Goal: Task Accomplishment & Management: Use online tool/utility

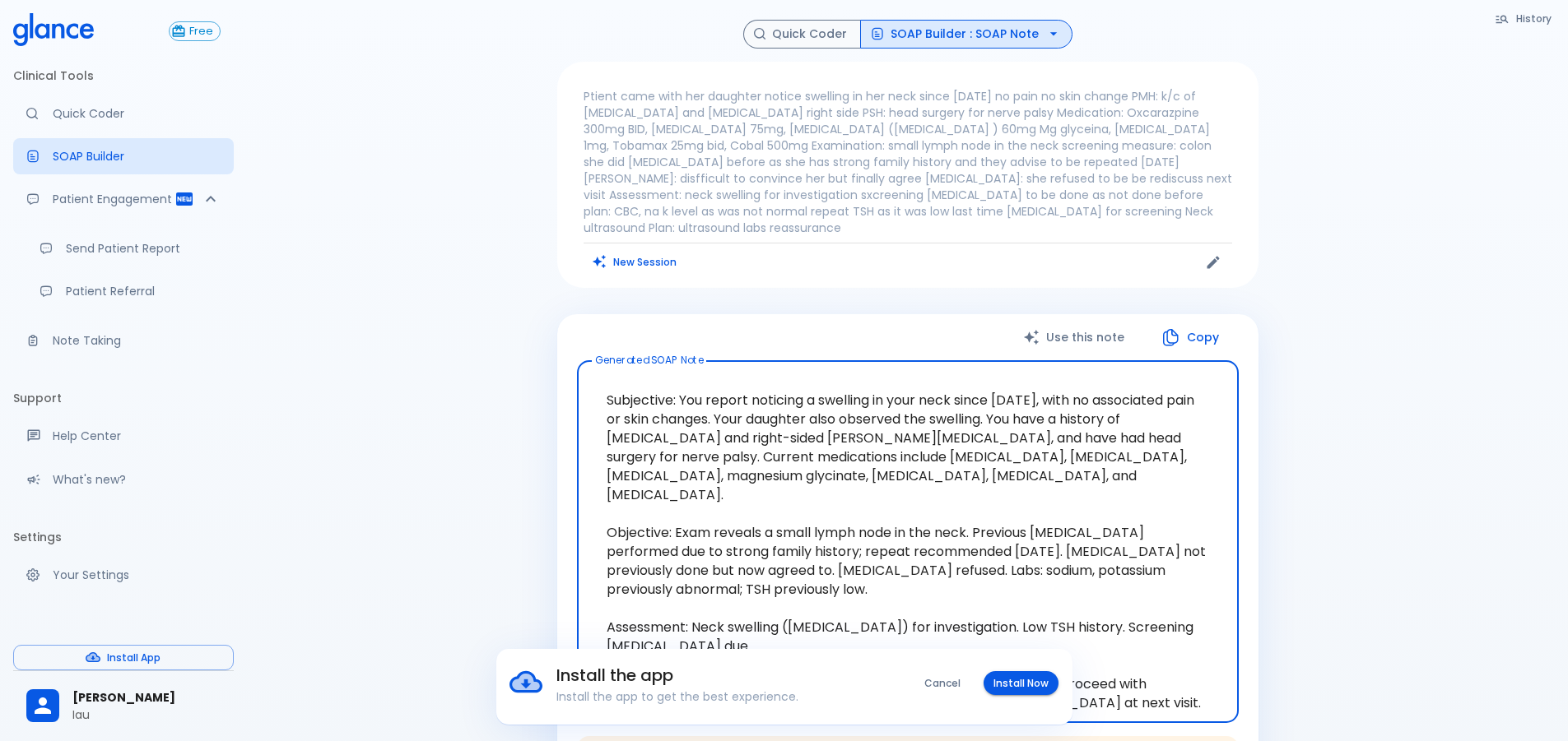
scroll to position [287, 0]
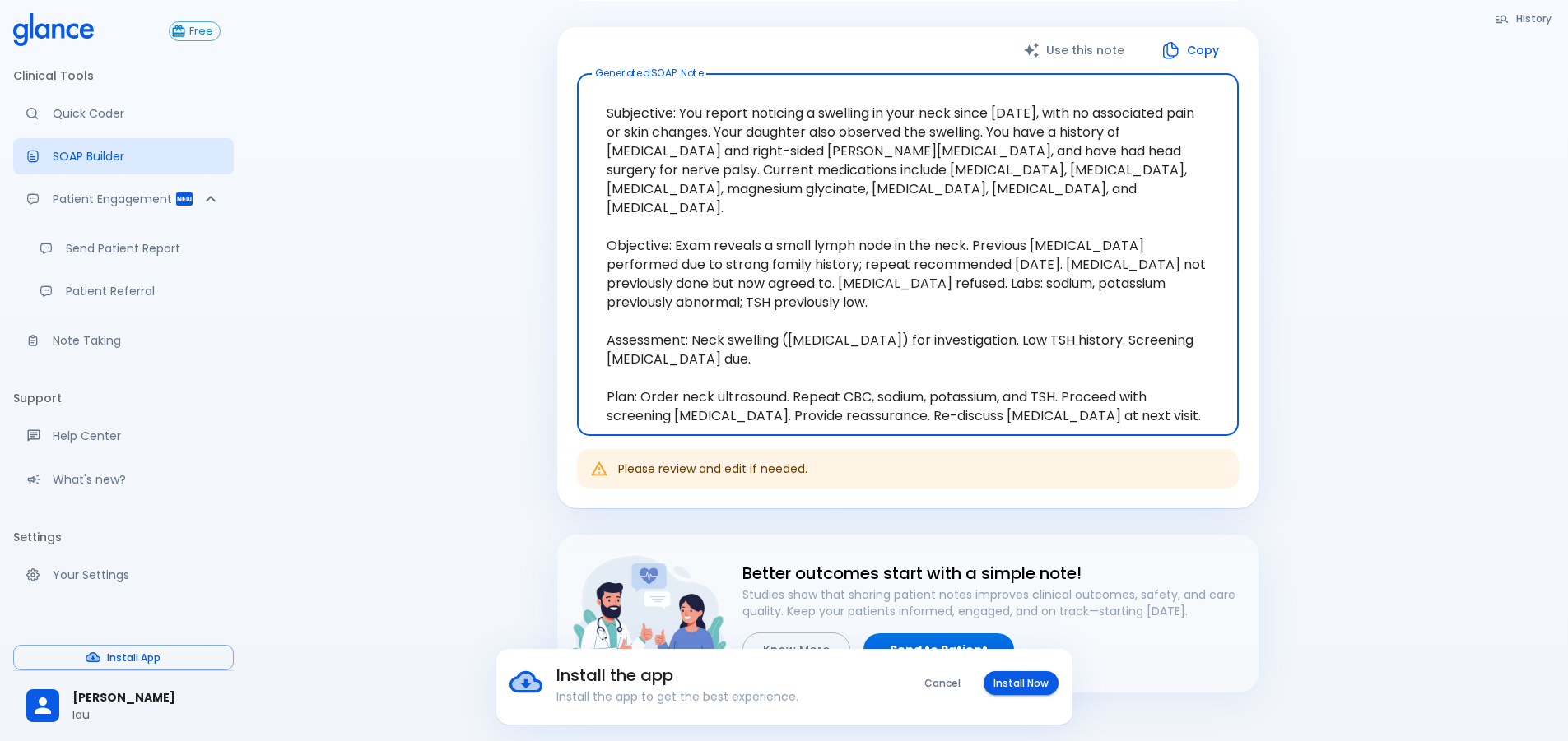
click at [811, 152] on textarea "Subjective: You report noticing a swelling in your neck since [DATE], with no a…" at bounding box center [908, 255] width 639 height 336
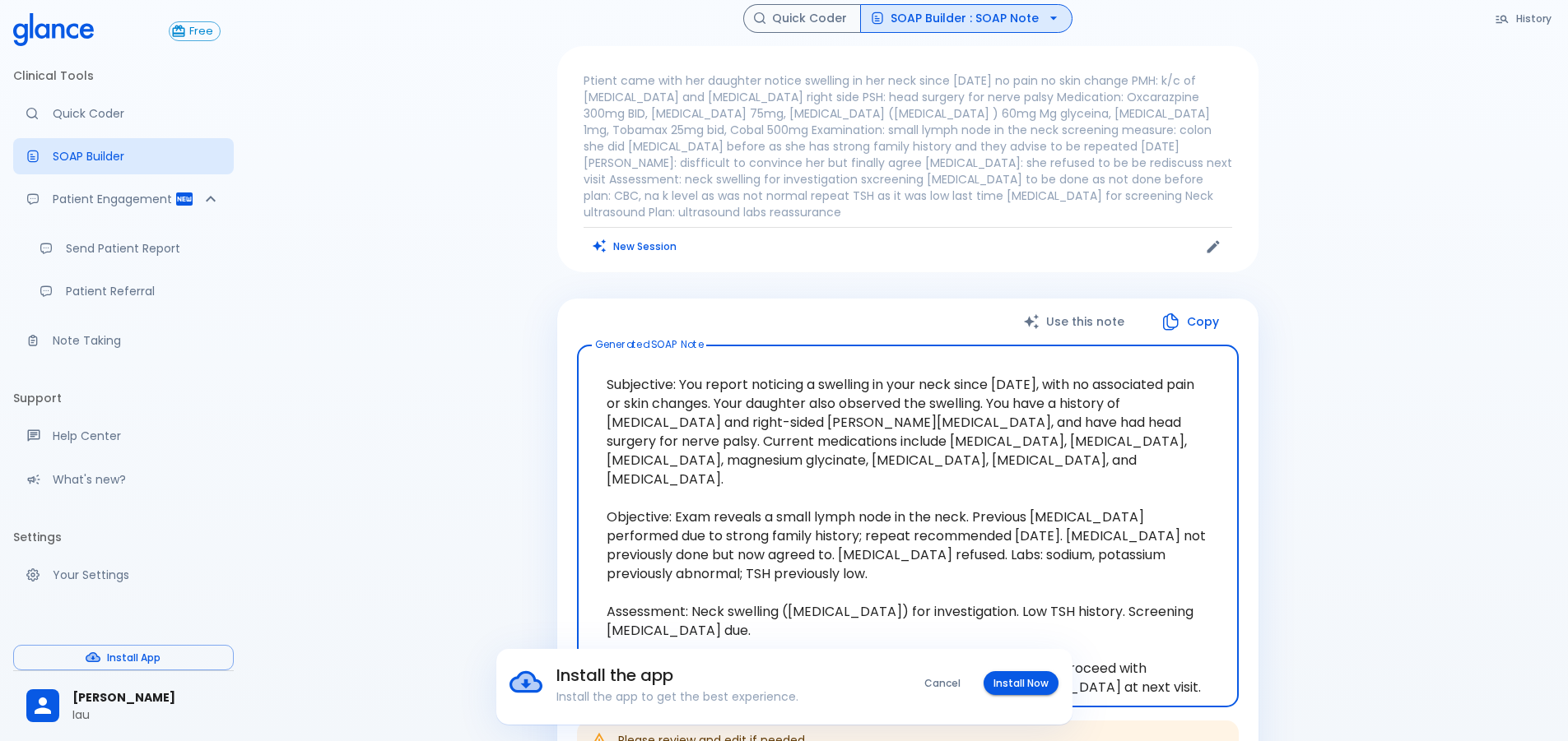
scroll to position [0, 0]
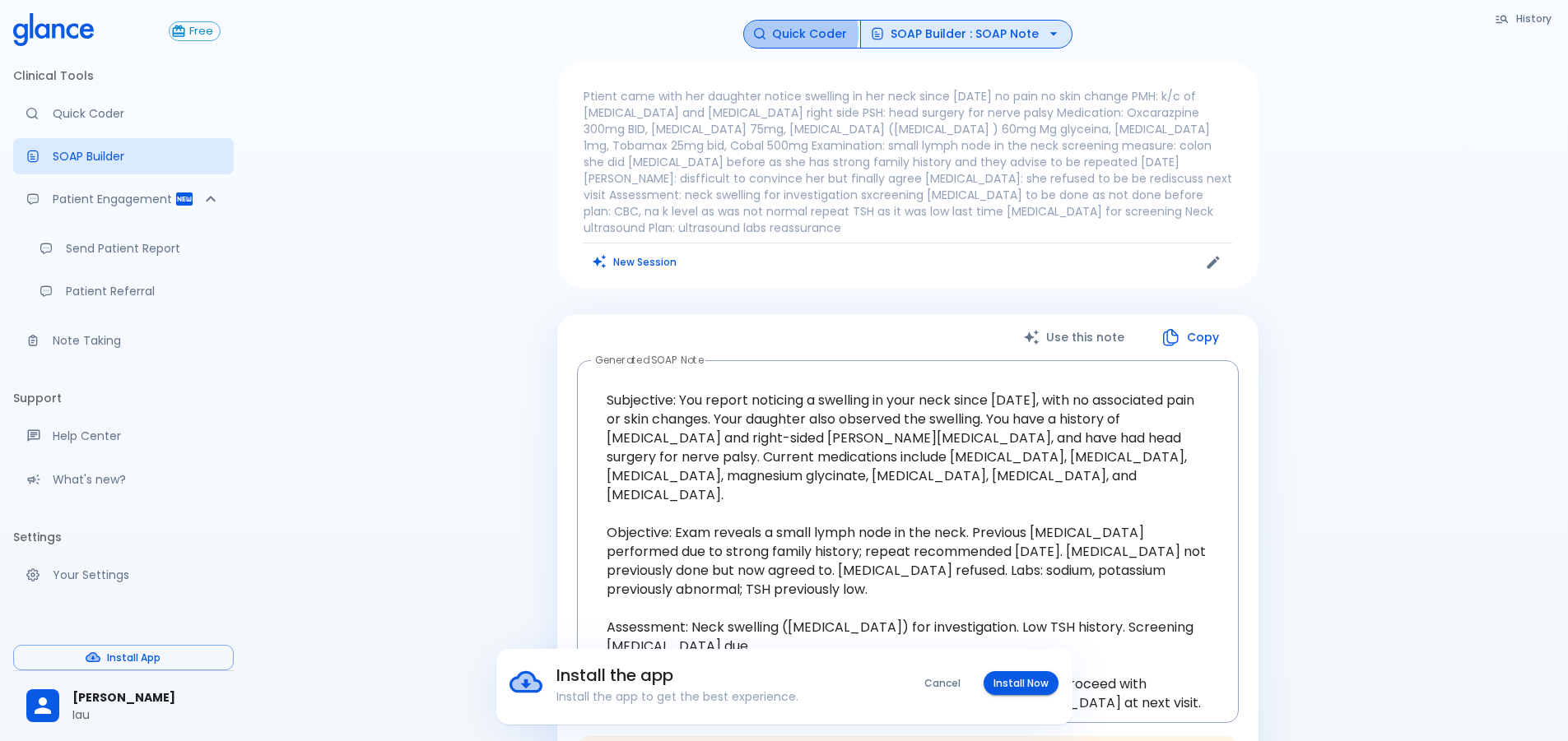
click at [793, 34] on button "Quick Coder" at bounding box center [802, 34] width 118 height 29
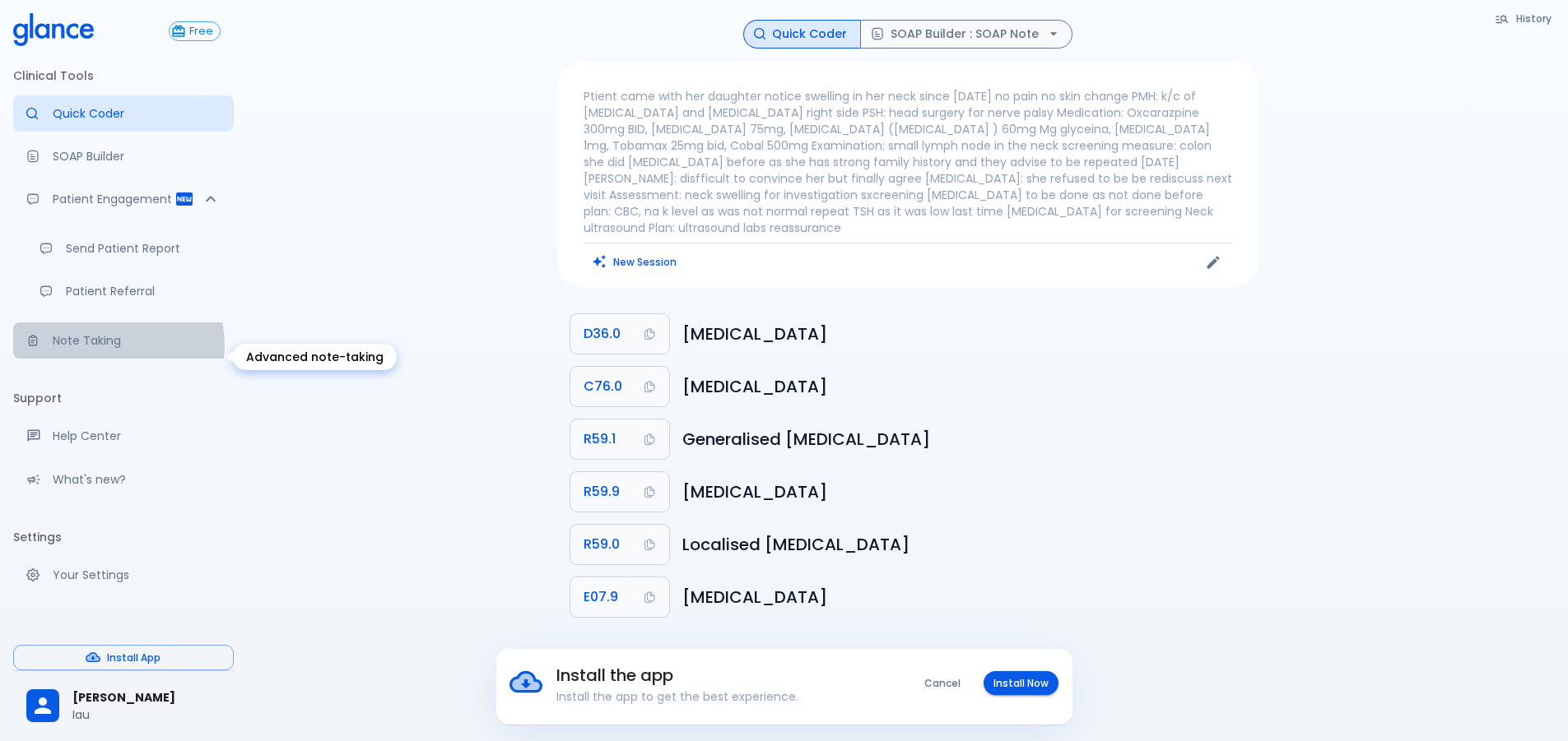
click at [116, 349] on p "Note Taking" at bounding box center [136, 341] width 168 height 17
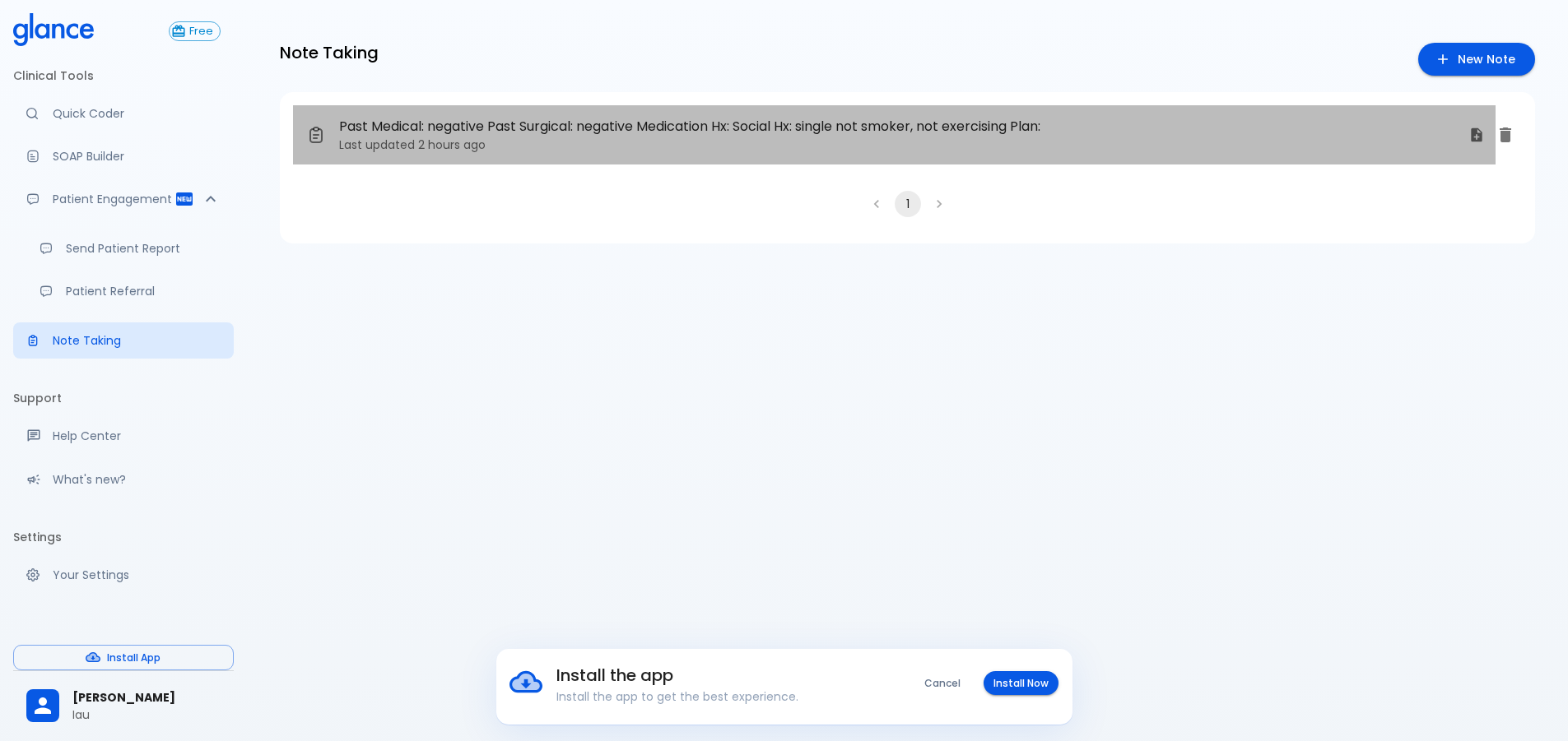
click at [663, 120] on span "Past Medical: negative Past Surgical: negative Medication Hx: Social Hx: single…" at bounding box center [730, 126] width 784 height 20
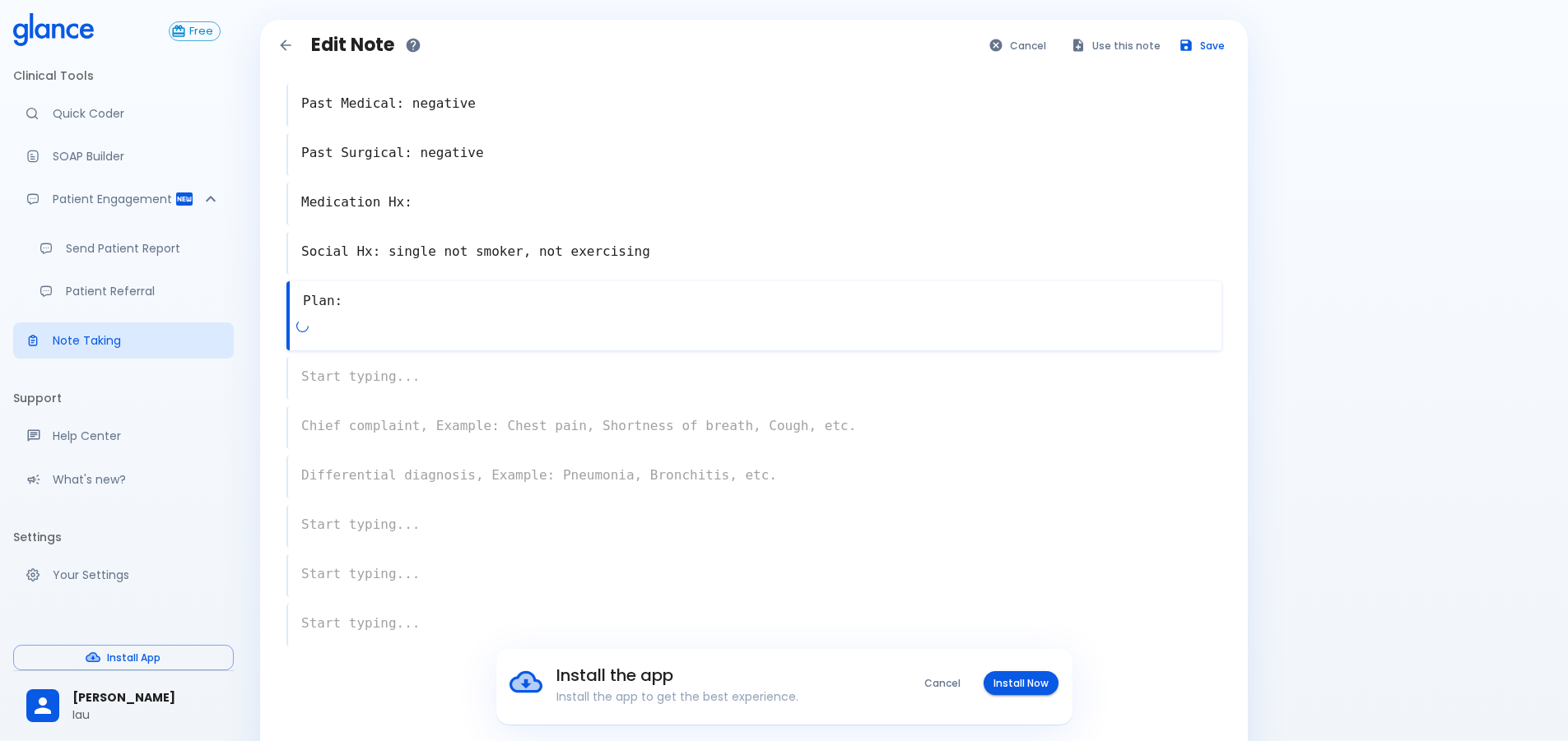
drag, startPoint x: 338, startPoint y: 313, endPoint x: 294, endPoint y: 129, distance: 189.2
click at [294, 130] on div "Past Medical: negative x Past Surgical: negative x Medication Hx: x Social Hx: …" at bounding box center [753, 404] width 961 height 694
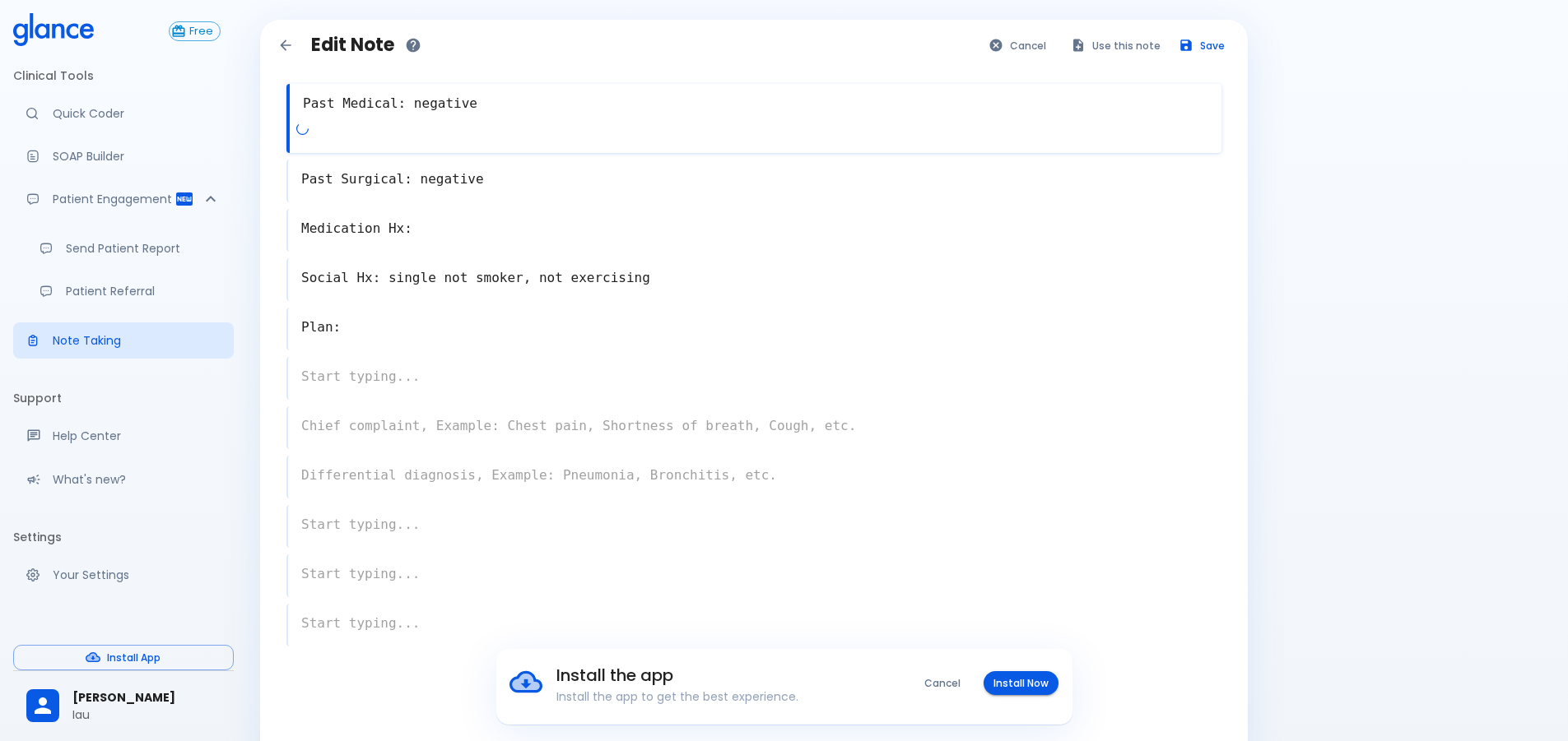
drag, startPoint x: 302, startPoint y: 92, endPoint x: 448, endPoint y: 331, distance: 280.1
click at [448, 331] on div "Past Medical: negative x Past Surgical: negative x Medication Hx: x Social Hx: …" at bounding box center [753, 404] width 961 height 694
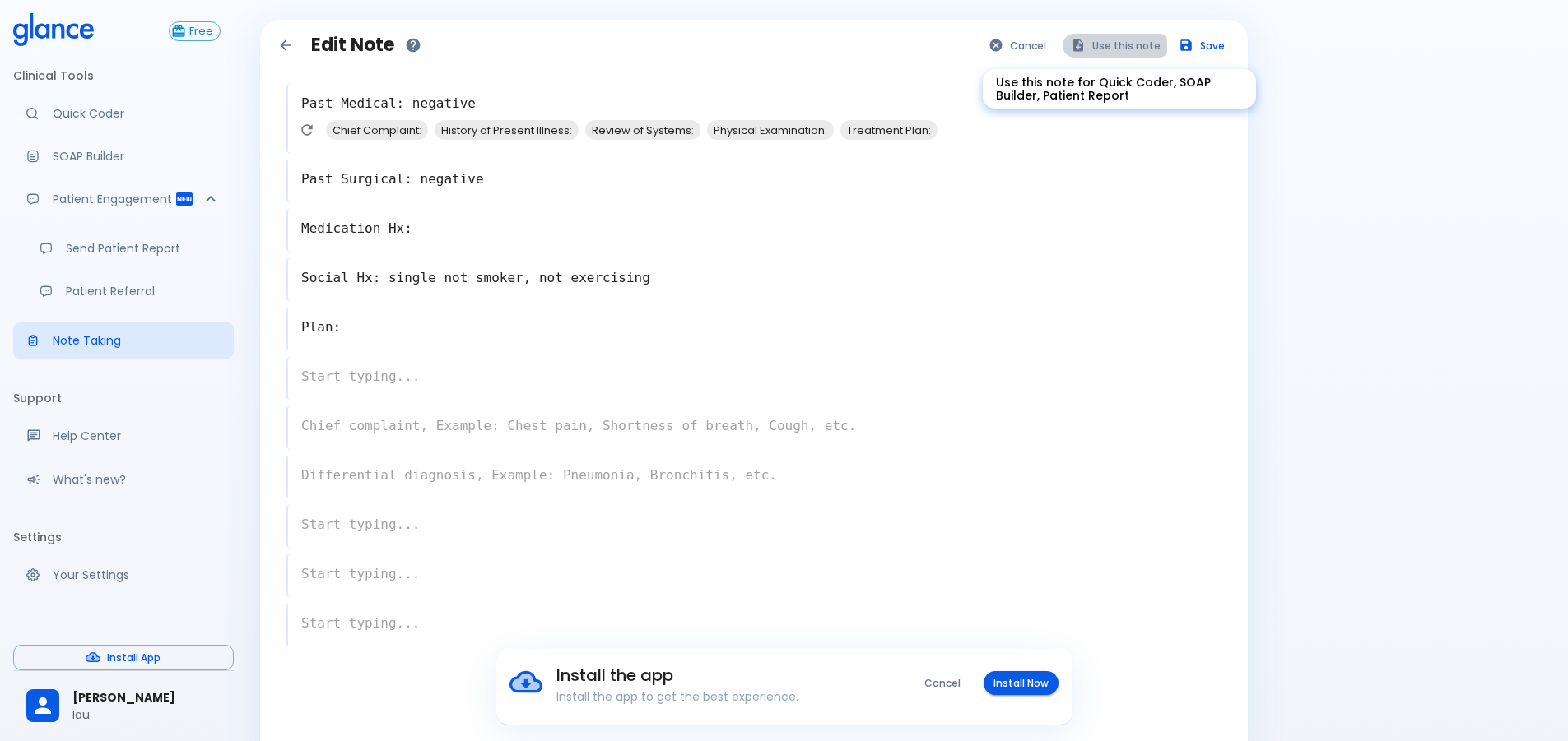
click at [1080, 49] on icon "Use this note for Quick Coder, SOAP Builder, Patient Report" at bounding box center [1078, 46] width 10 height 12
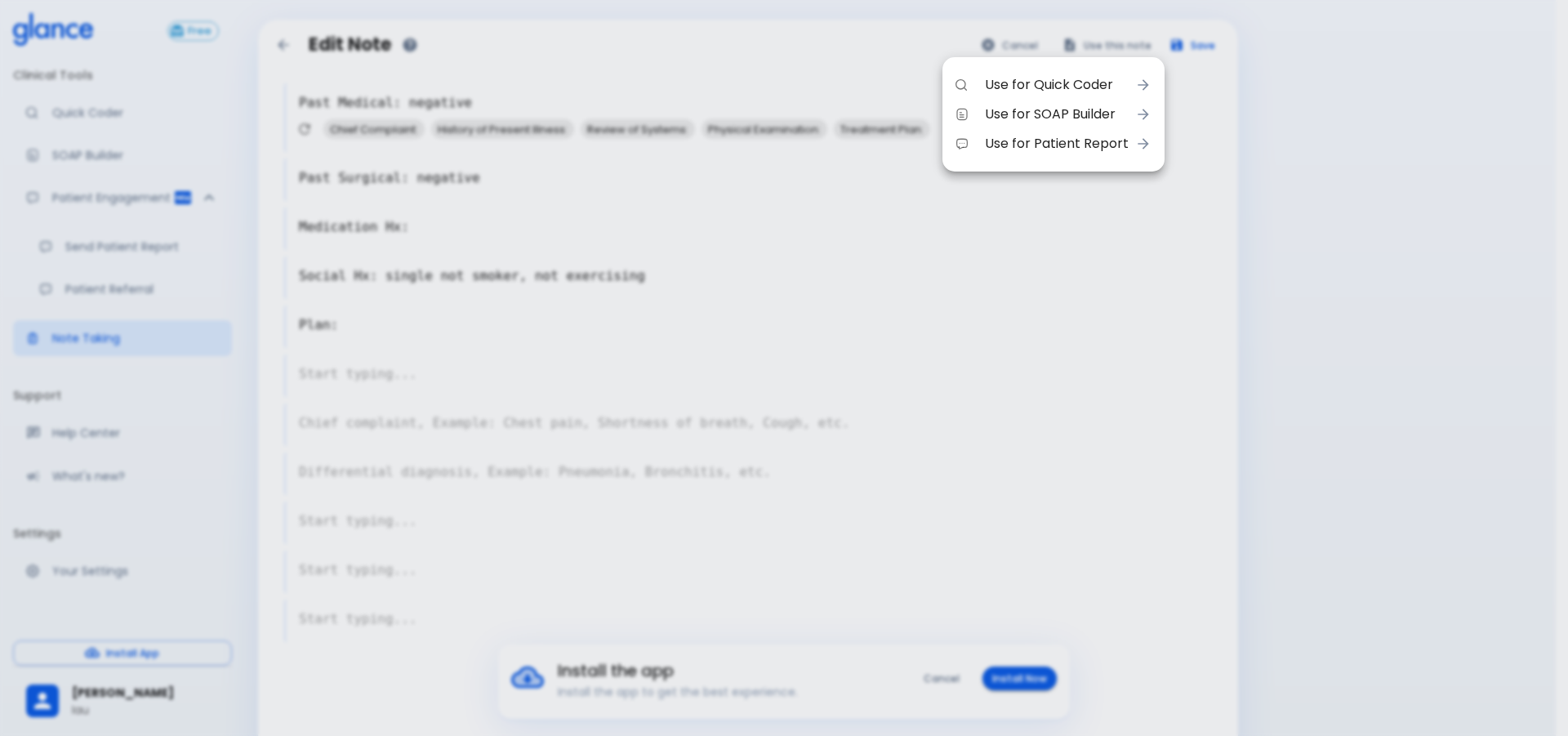
click at [1016, 152] on span "Use for Patient Report" at bounding box center [1056, 143] width 143 height 20
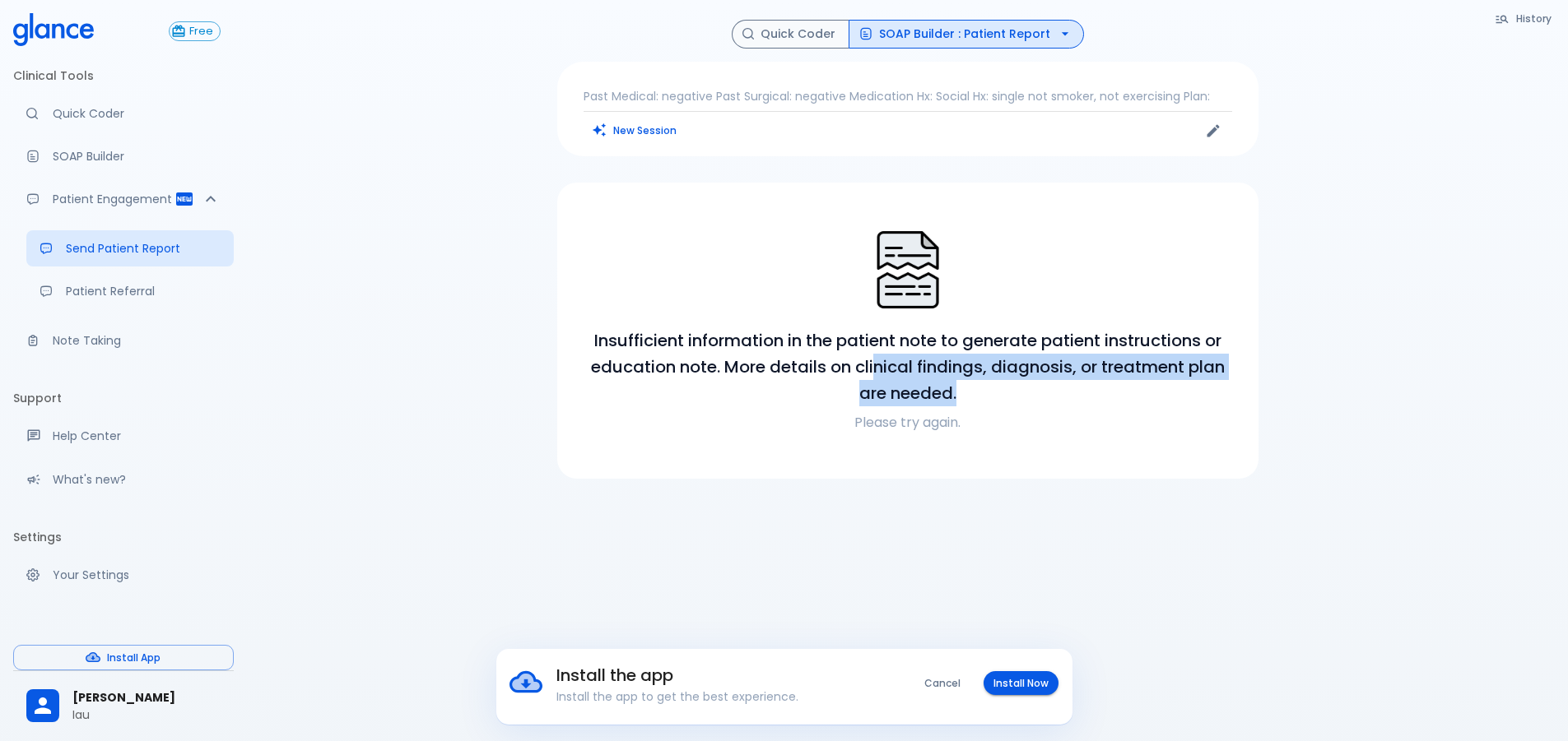
drag, startPoint x: 964, startPoint y: 395, endPoint x: 872, endPoint y: 379, distance: 93.4
click at [872, 379] on h6 "Insufficient information in the patient note to generate patient instructions o…" at bounding box center [908, 367] width 661 height 79
click at [795, 384] on h6 "Insufficient information in the patient note to generate patient instructions o…" at bounding box center [908, 367] width 661 height 79
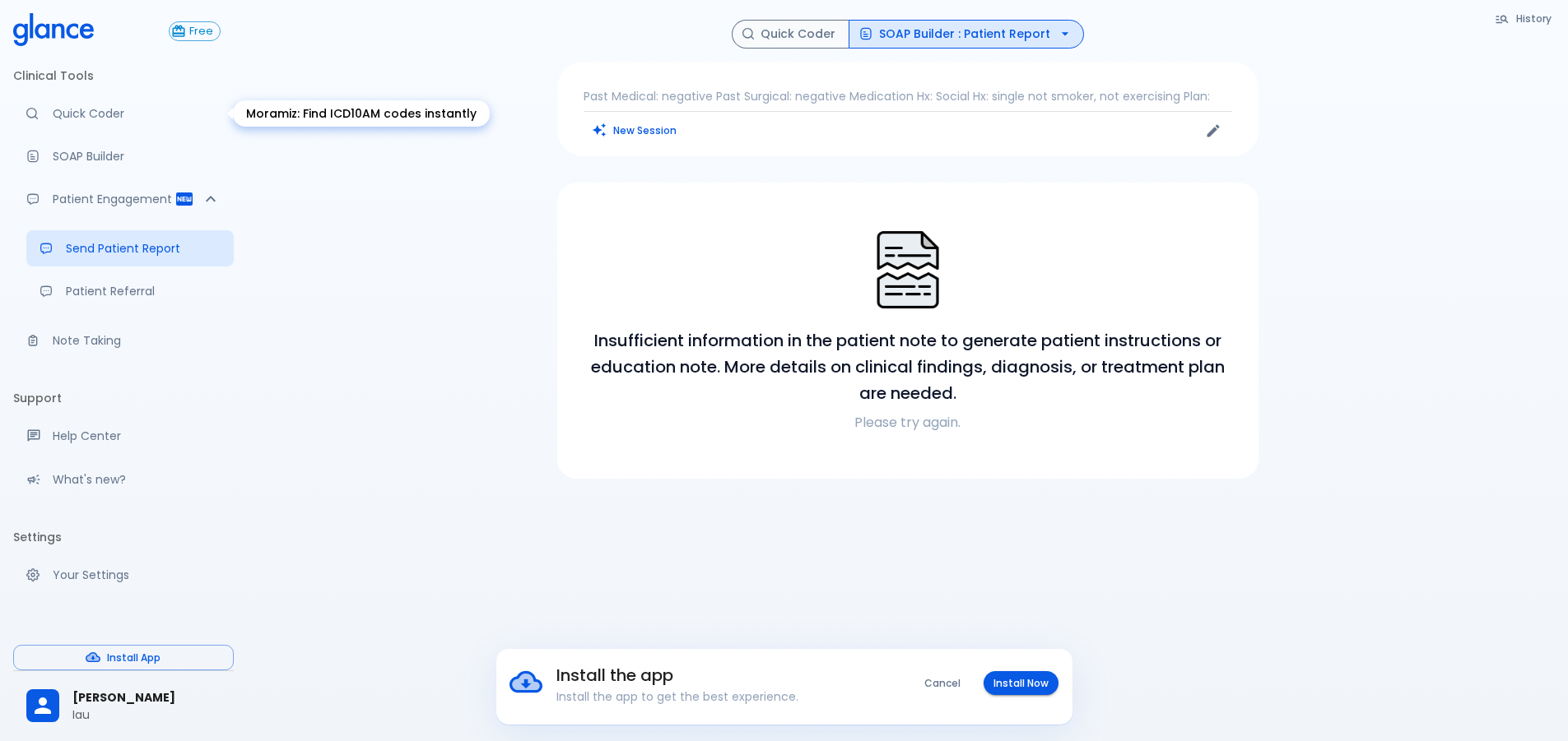
click at [132, 112] on p "Quick Coder" at bounding box center [136, 114] width 168 height 17
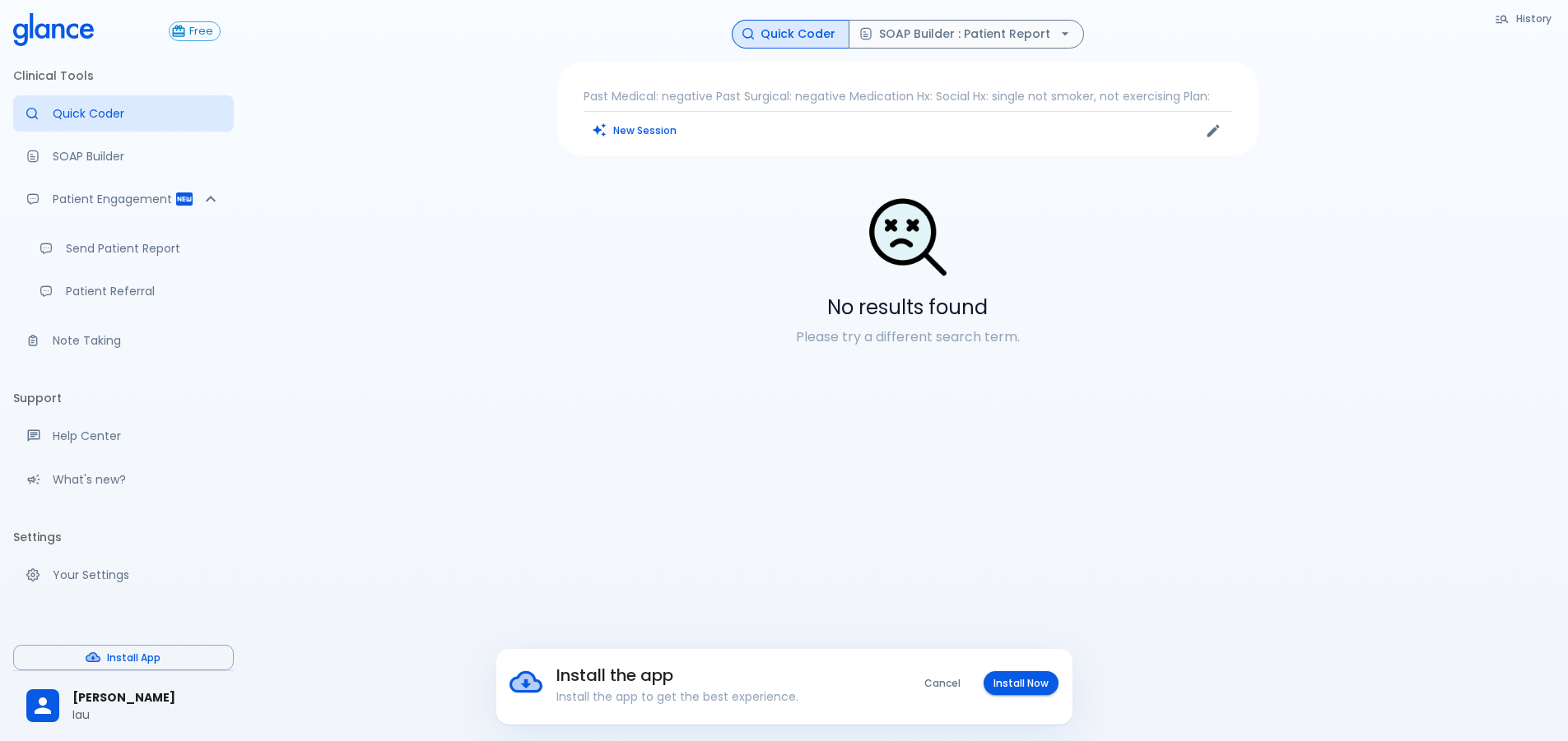
click at [761, 93] on p "Past Medical: negative Past Surgical: negative Medication Hx: Social Hx: single…" at bounding box center [908, 96] width 649 height 17
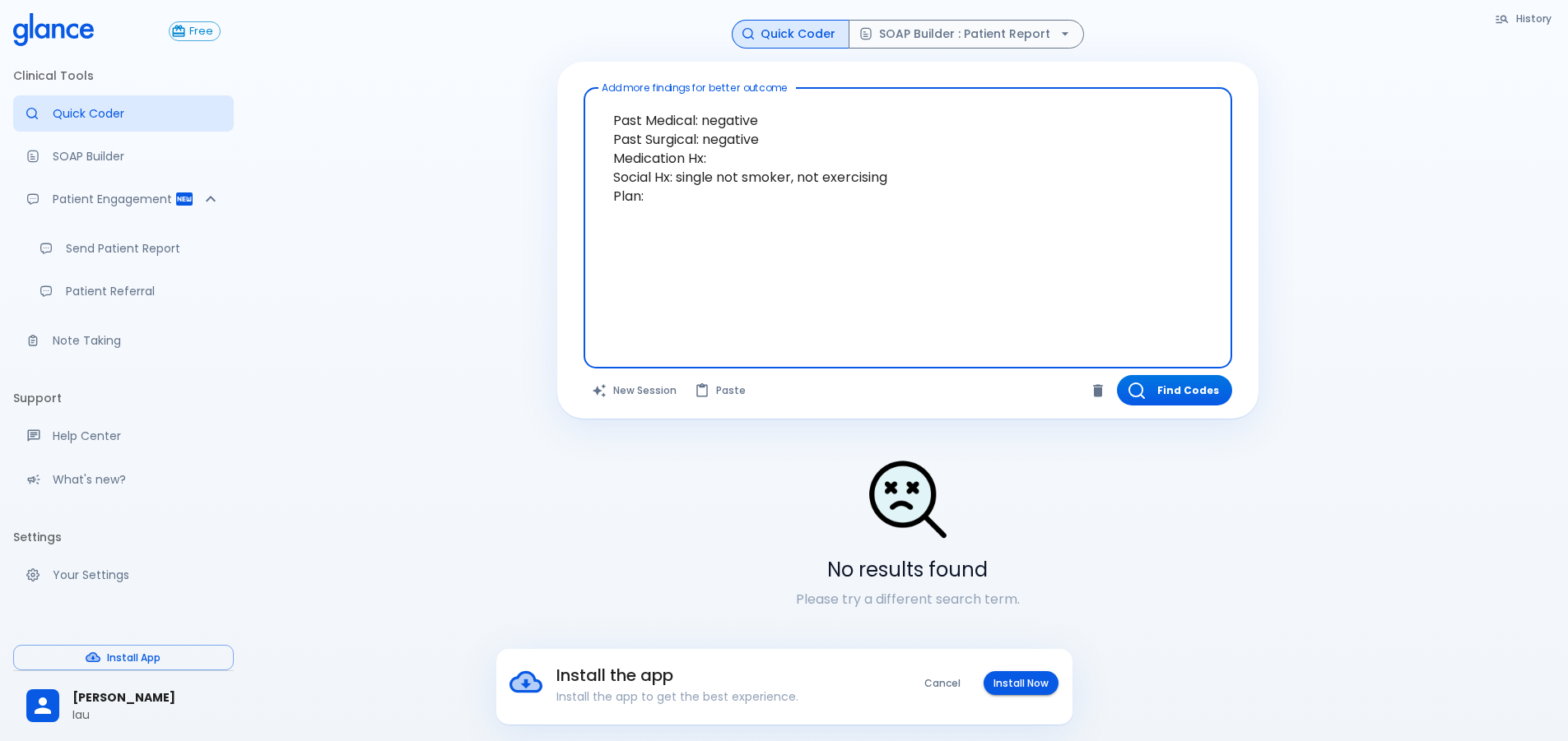
drag, startPoint x: 648, startPoint y: 282, endPoint x: 595, endPoint y: 10, distance: 277.1
click at [595, 12] on div "History Quick Coder SOAP Builder : Patient Report Add more findings for better …" at bounding box center [908, 390] width 1321 height 781
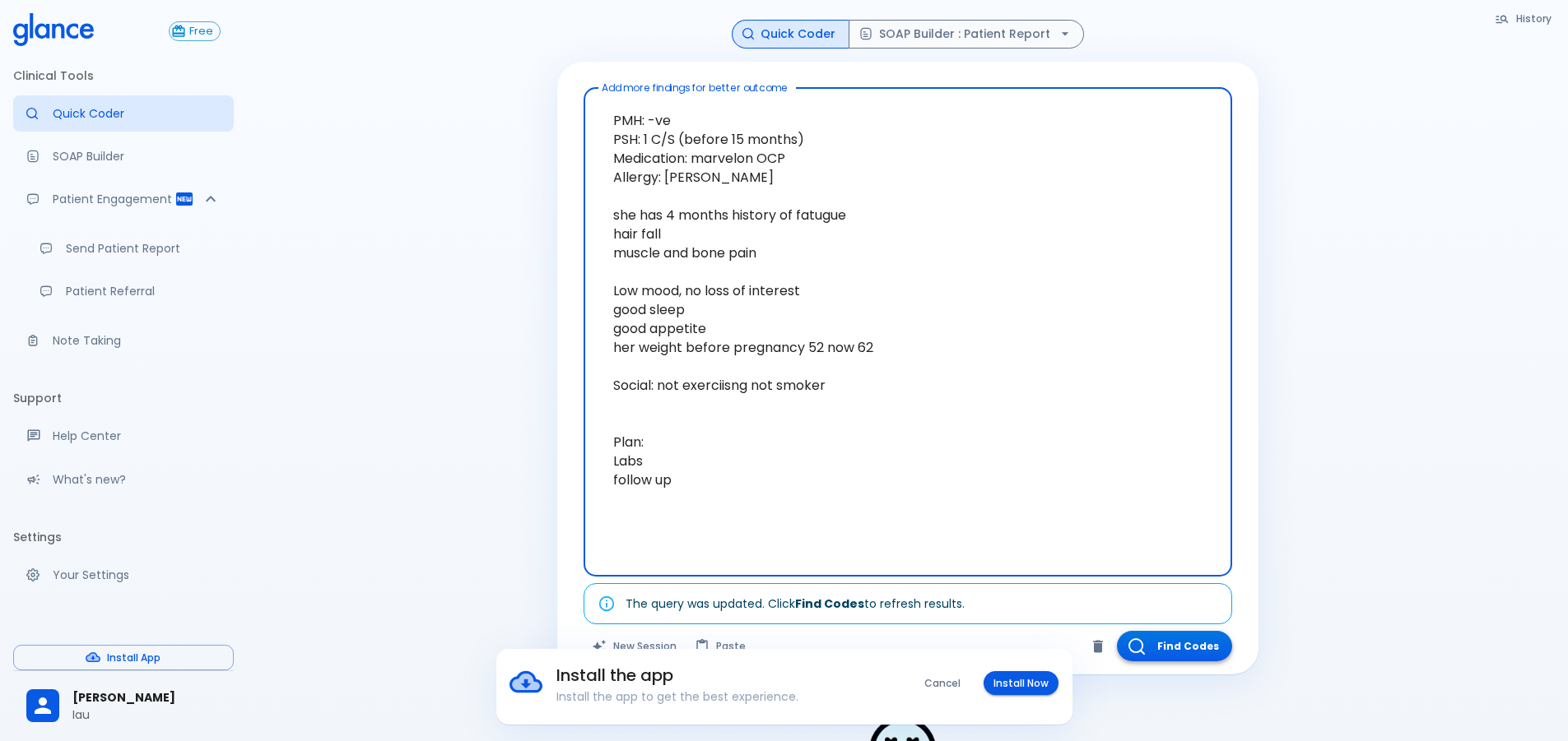
type textarea "PMH: -ve PSH: 1 C/S (before 15 months) Medication: marvelon OCP Allergy: [PERSO…"
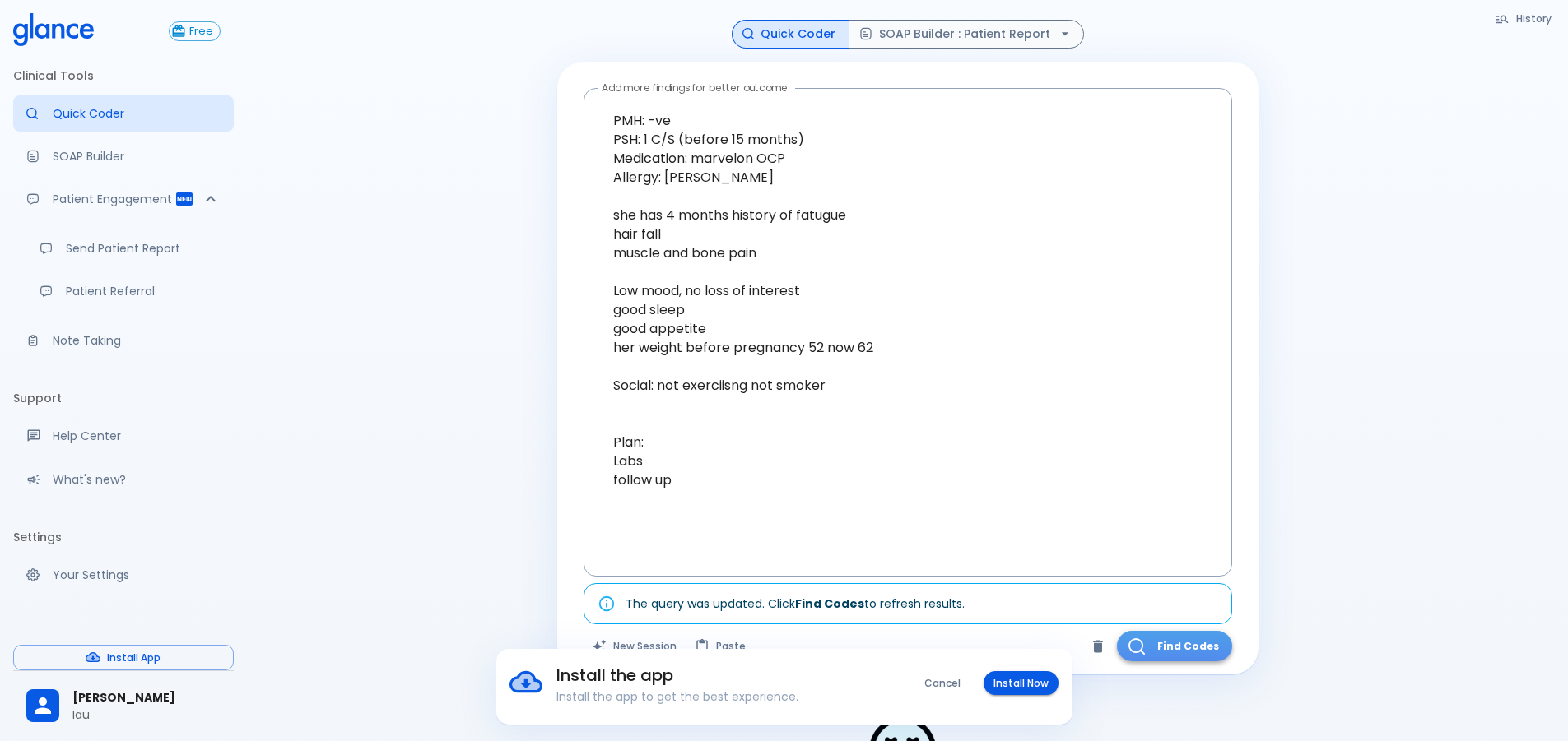
click at [1152, 644] on button "Find Codes" at bounding box center [1175, 646] width 116 height 31
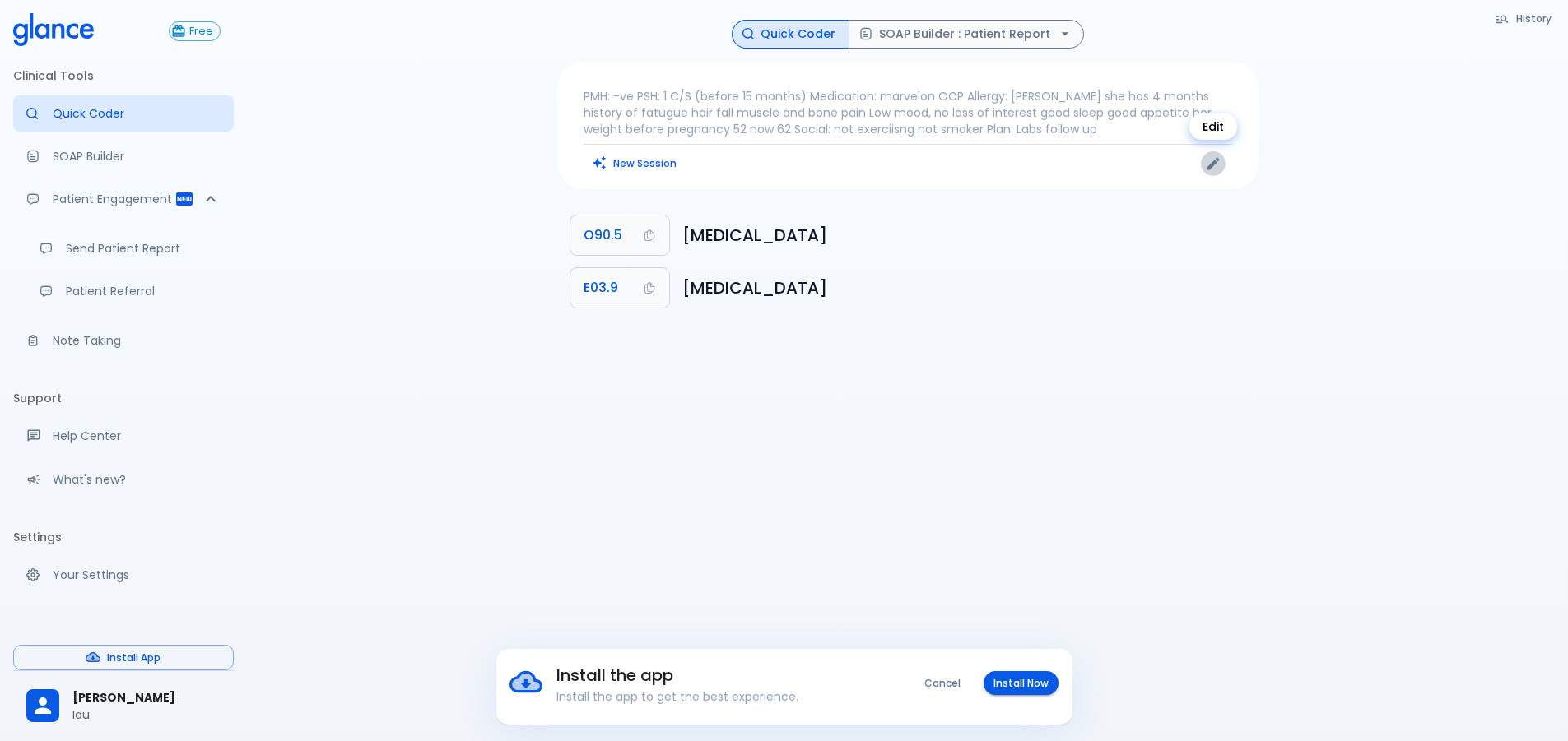
click at [1203, 158] on button "Edit" at bounding box center [1212, 163] width 25 height 25
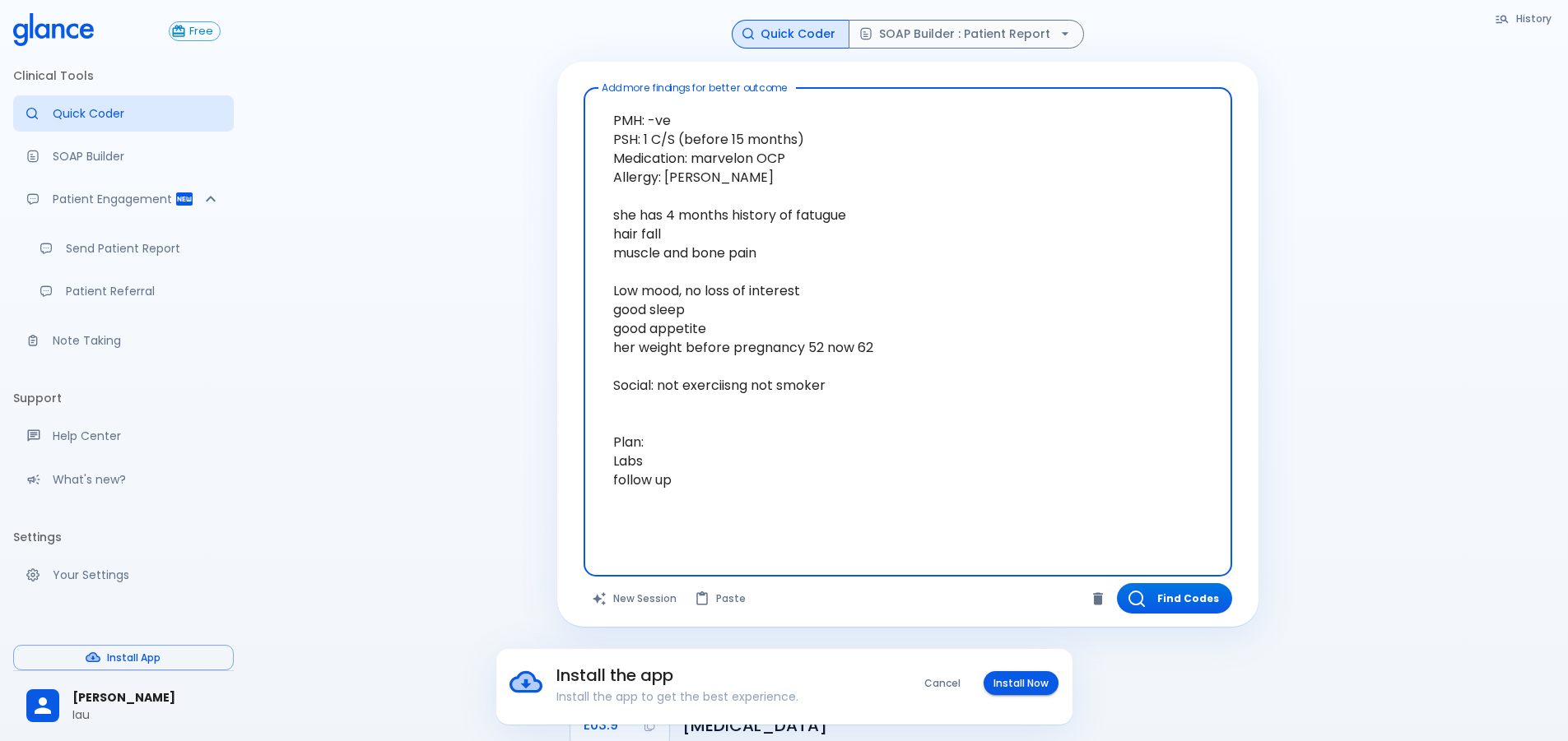
click at [817, 461] on textarea "PMH: -ve PSH: 1 C/S (before 15 months) Medication: marvelon OCP Allergy: [PERSO…" at bounding box center [908, 319] width 626 height 449
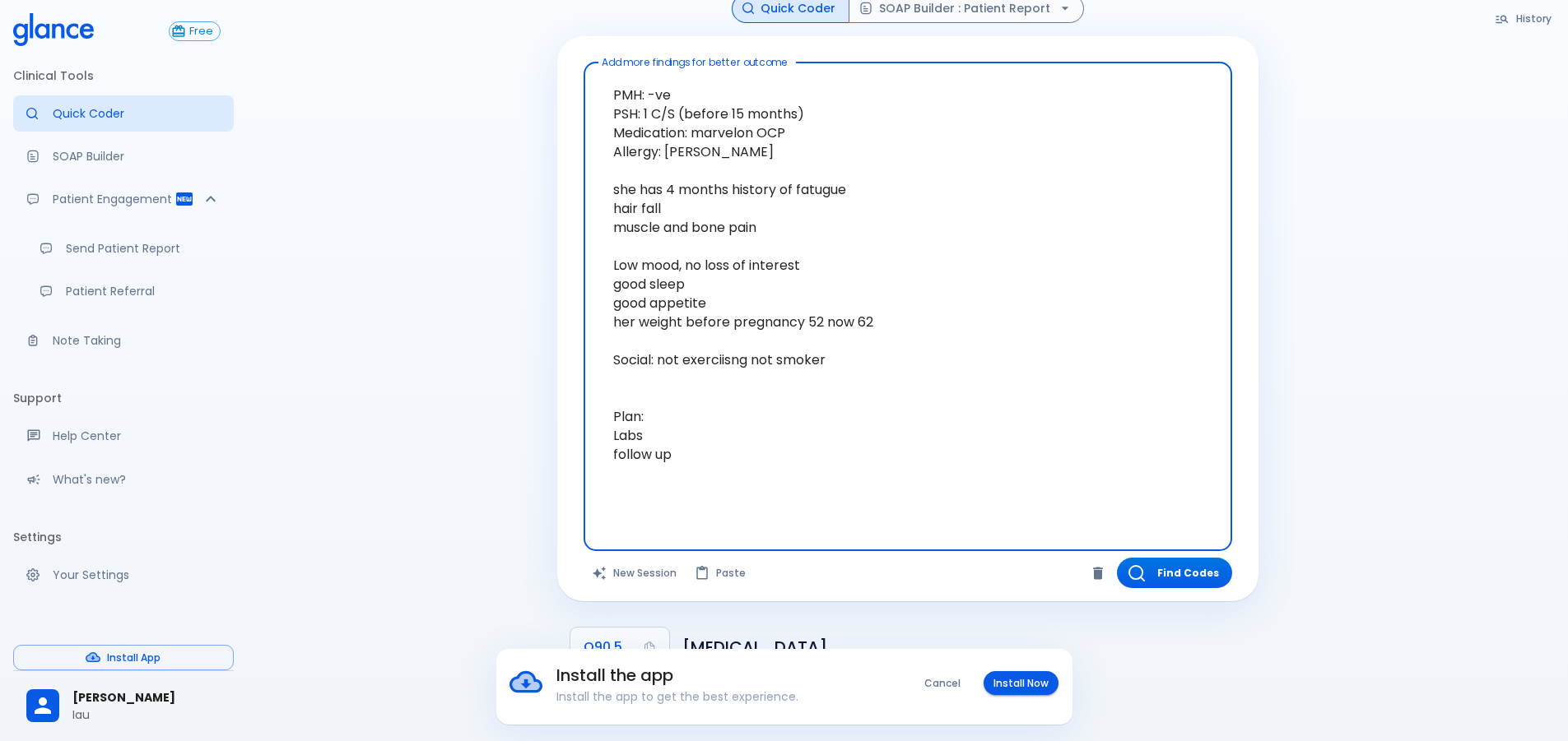
scroll to position [50, 0]
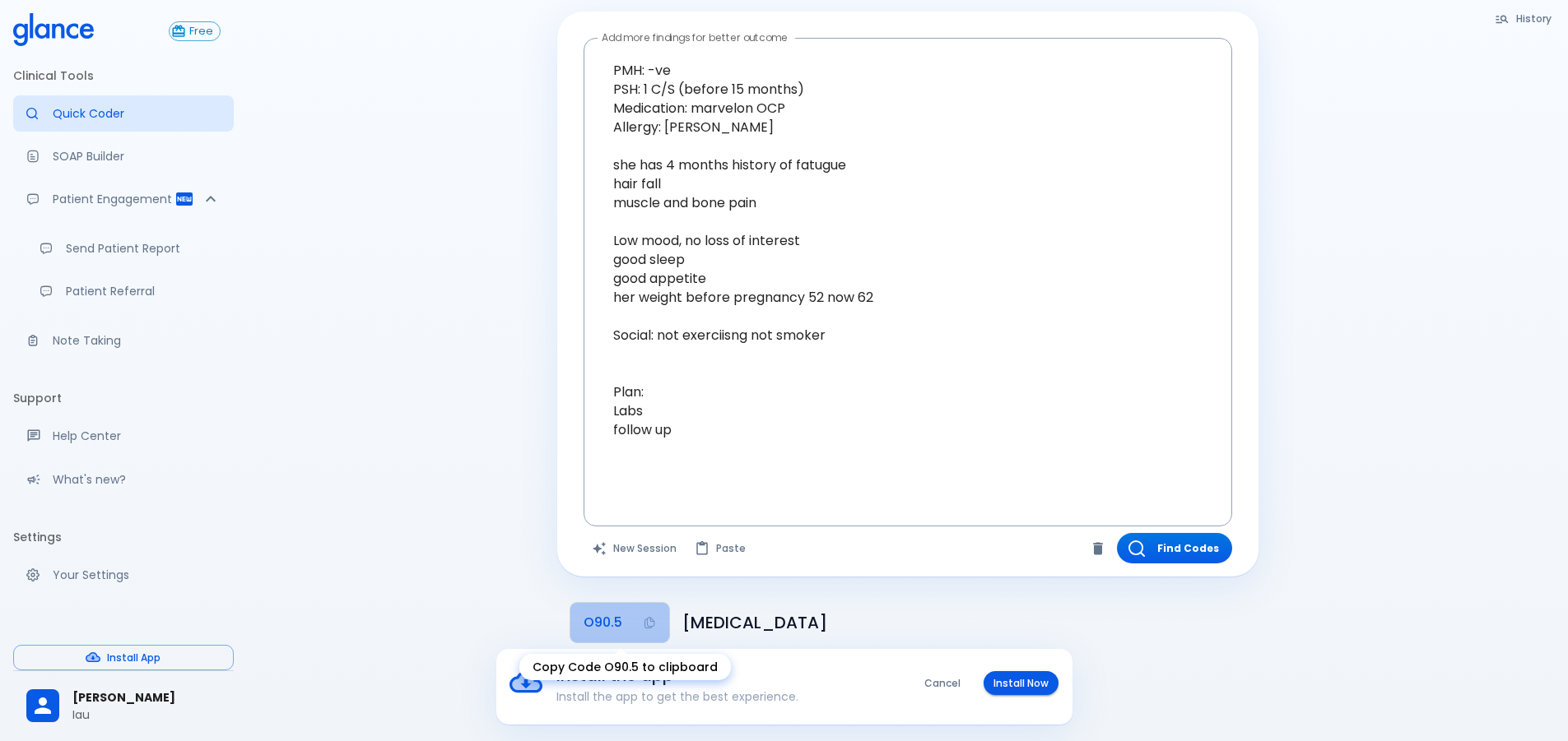
click at [599, 618] on span "O90.5" at bounding box center [603, 622] width 39 height 23
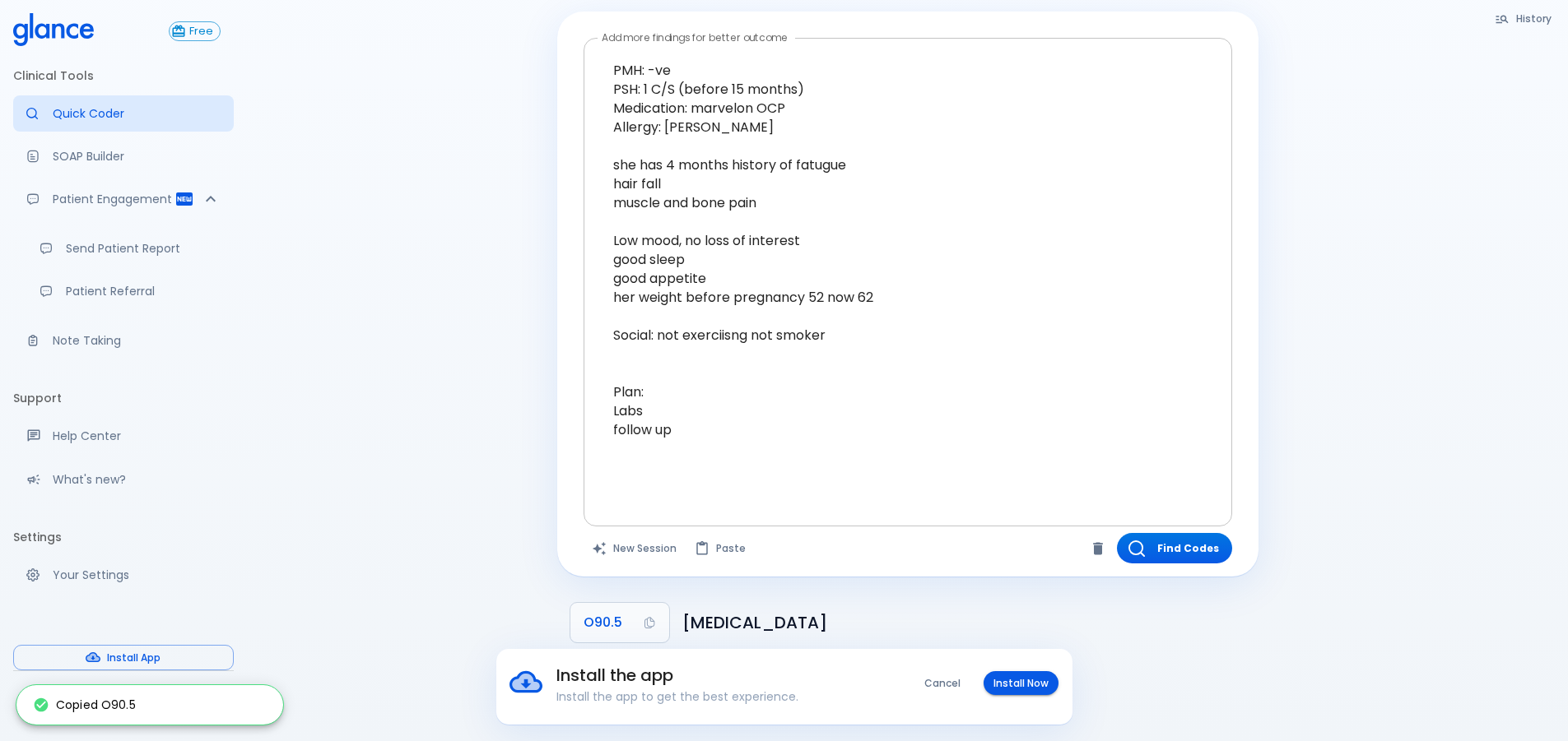
click at [735, 435] on textarea "PMH: -ve PSH: 1 C/S (before 15 months) Medication: marvelon OCP Allergy: [PERSO…" at bounding box center [908, 269] width 626 height 449
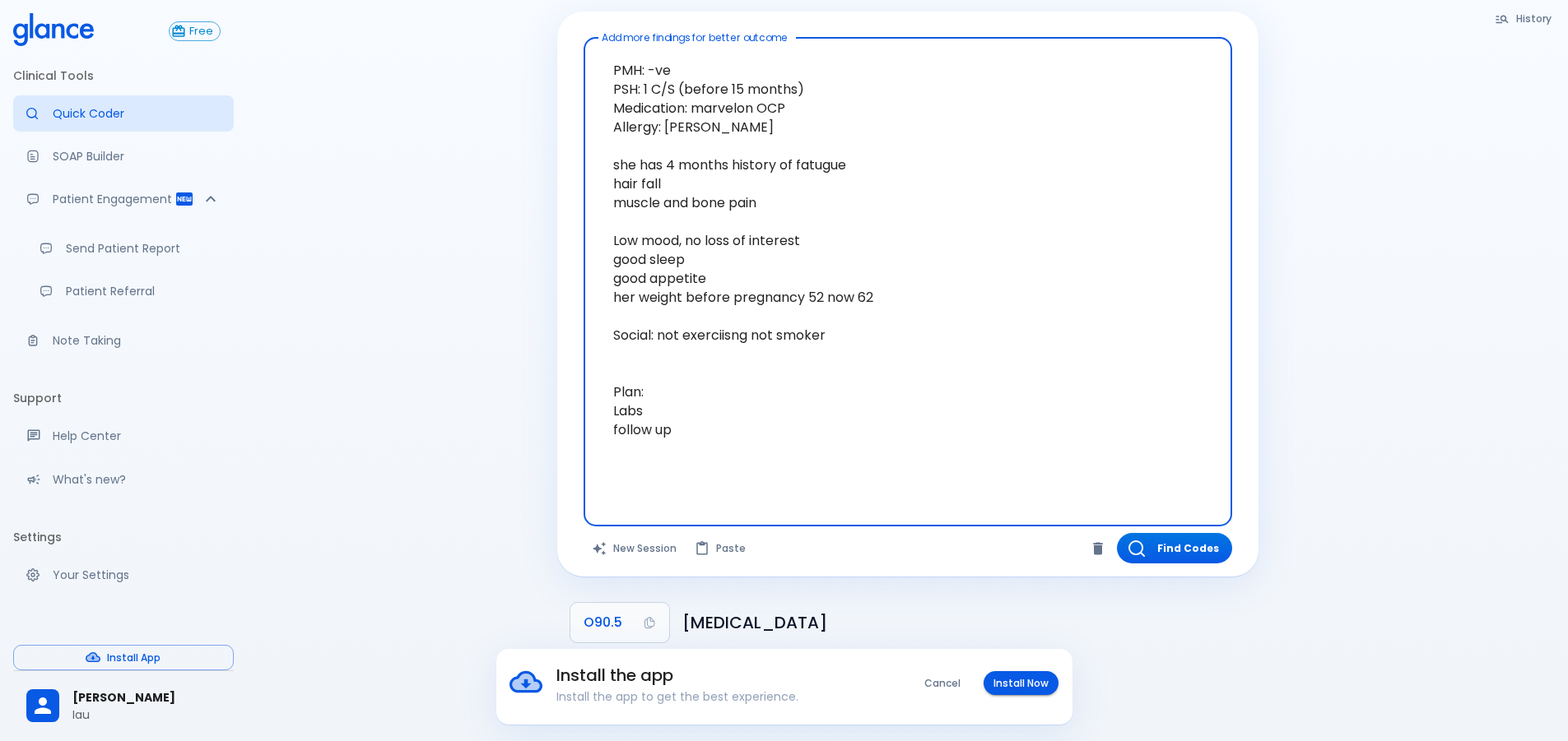
drag, startPoint x: 764, startPoint y: 394, endPoint x: 785, endPoint y: 372, distance: 30.4
click at [764, 390] on textarea "PMH: -ve PSH: 1 C/S (before 15 months) Medication: marvelon OCP Allergy: [PERSO…" at bounding box center [908, 269] width 626 height 449
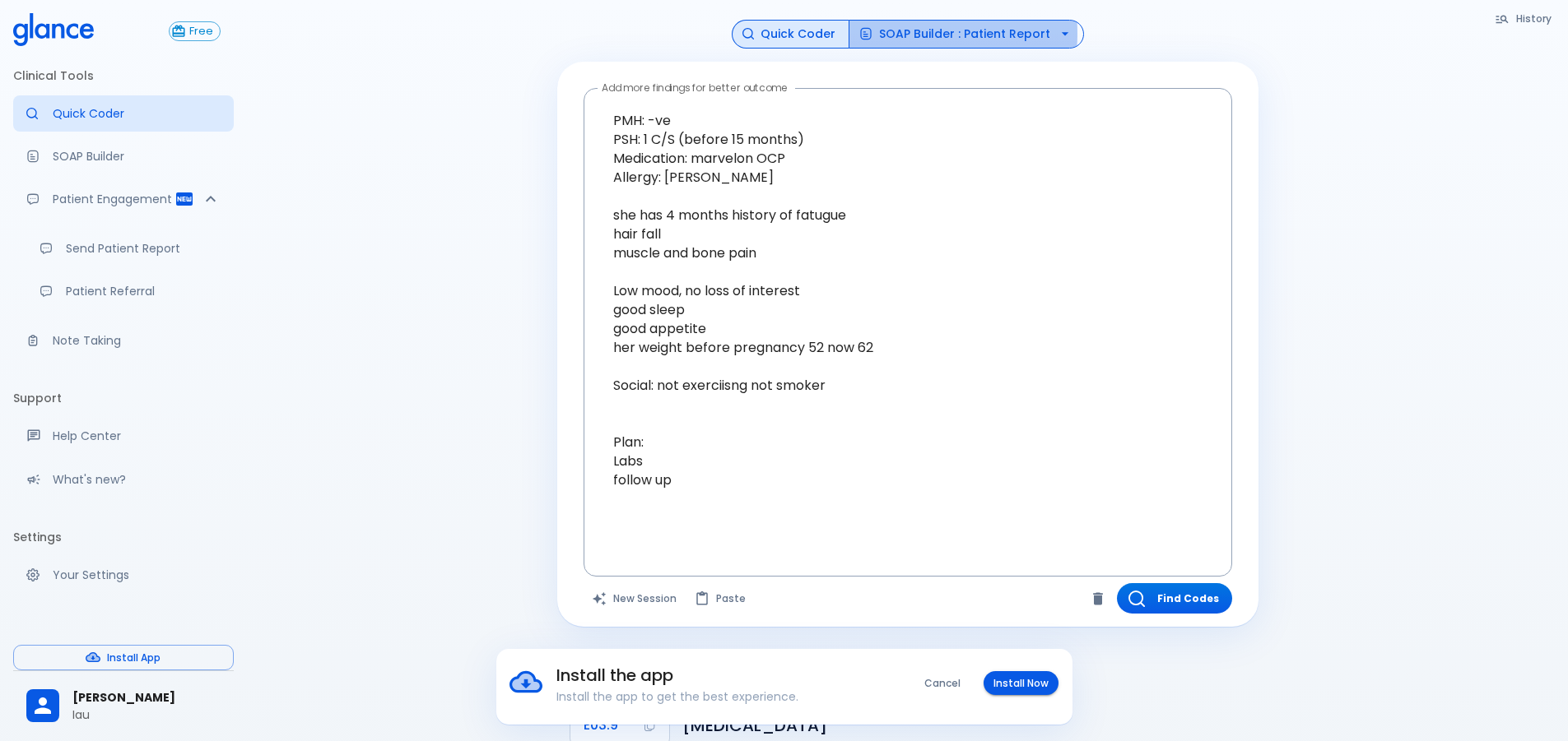
click at [918, 34] on button "SOAP Builder : Patient Report" at bounding box center [966, 34] width 235 height 29
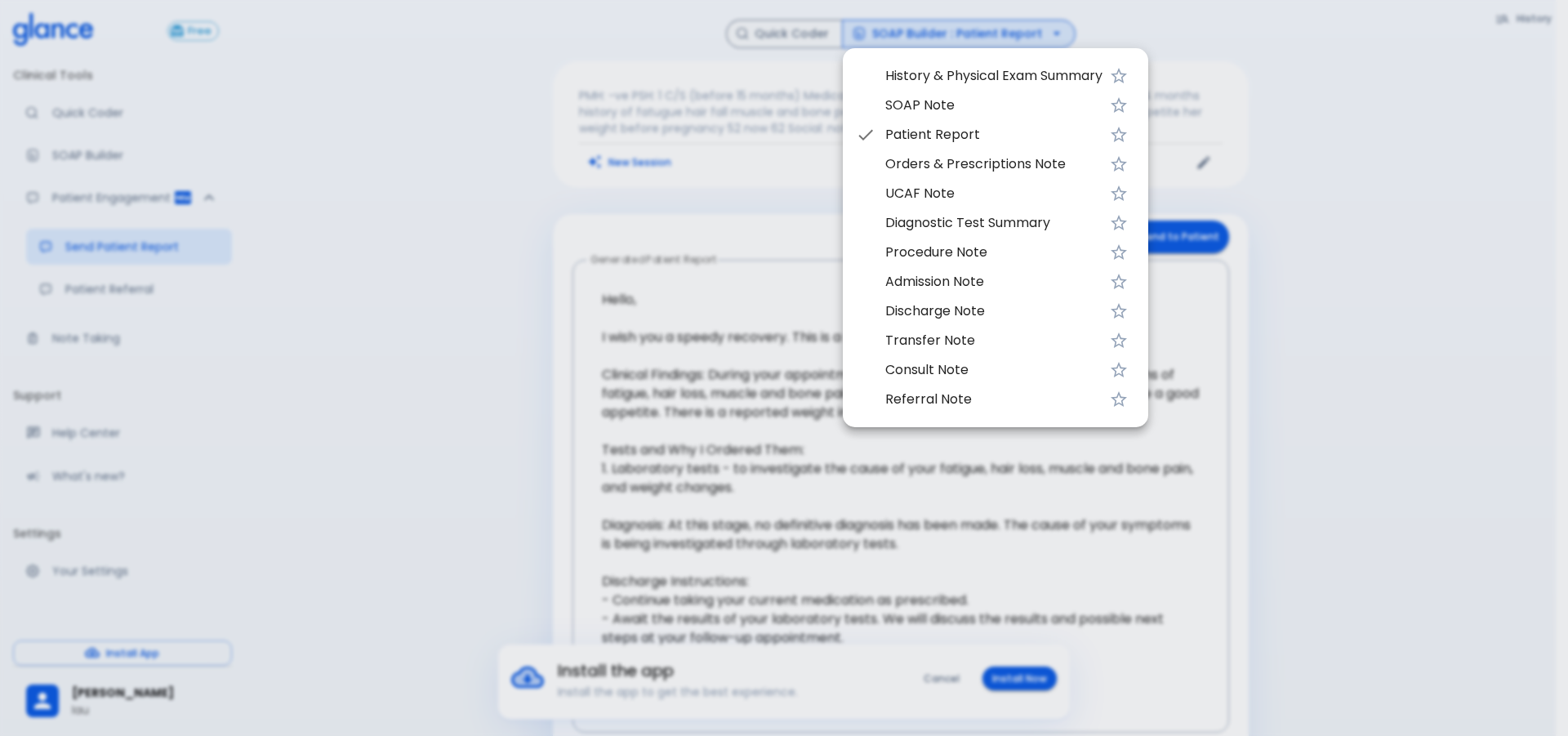
drag, startPoint x: 944, startPoint y: 99, endPoint x: 937, endPoint y: 194, distance: 95.3
click at [937, 194] on ul "History & Physical Exam Summary SOAP Note Patient Report Orders & Prescriptions…" at bounding box center [995, 237] width 305 height 366
click at [935, 195] on span "UCAF Note" at bounding box center [994, 194] width 218 height 20
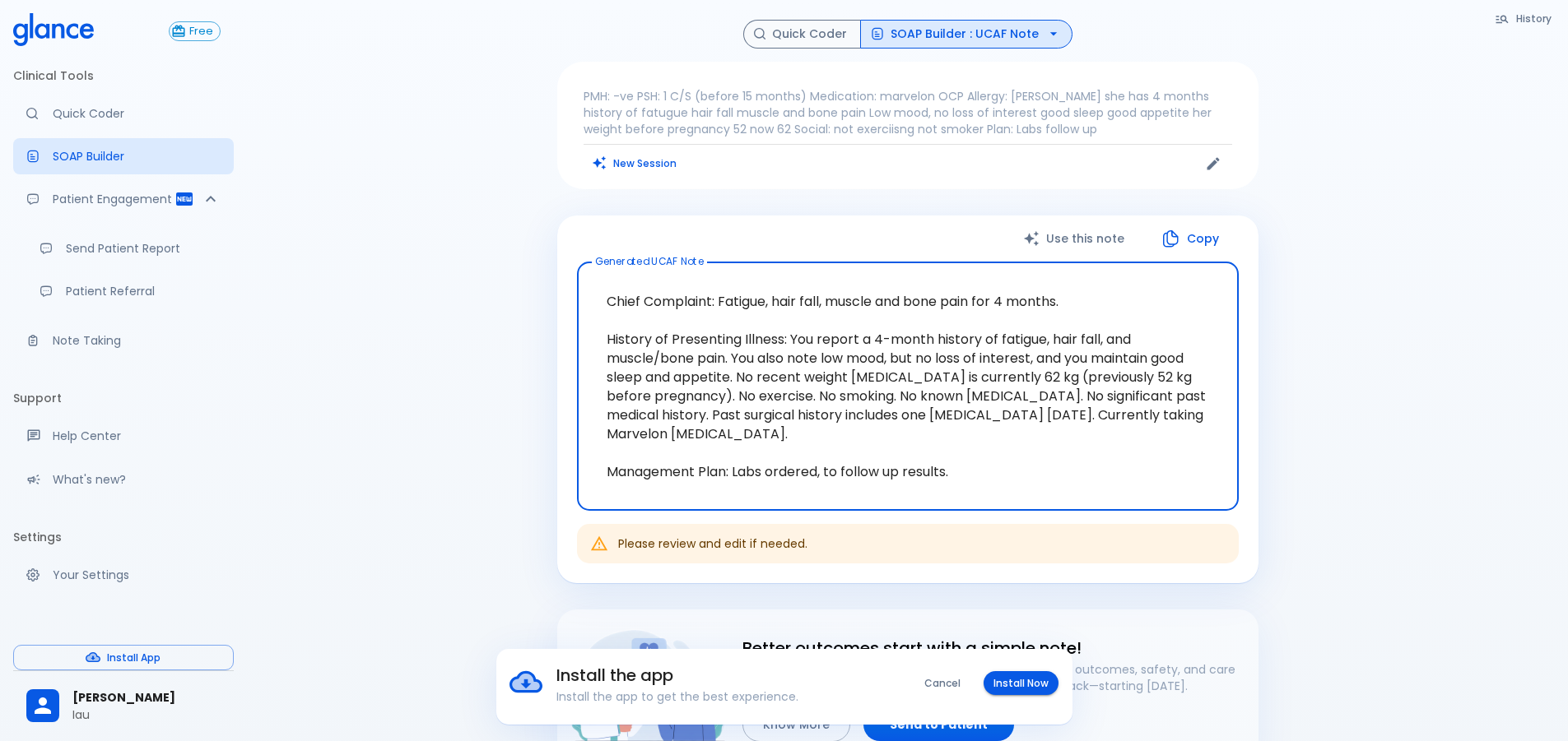
click at [736, 310] on textarea "Chief Complaint: Fatigue, hair fall, muscle and bone pain for 4 months. History…" at bounding box center [908, 386] width 639 height 222
click at [850, 298] on textarea "Chief Complaint: Fatigue, hair fall, muscle and bone pain for 4 months. History…" at bounding box center [908, 386] width 639 height 222
click at [635, 306] on textarea "Chief Complaint: Fatigue, hair fall, muscle and bone pain for 4 months. History…" at bounding box center [908, 386] width 639 height 222
click at [909, 377] on textarea "Chief Complaint: Fatigue, hair fall, muscle and bone pain for 4 months. History…" at bounding box center [908, 386] width 639 height 222
click at [800, 395] on textarea "Chief Complaint: Fatigue, hair fall, muscle and bone pain for 4 months. History…" at bounding box center [908, 386] width 639 height 222
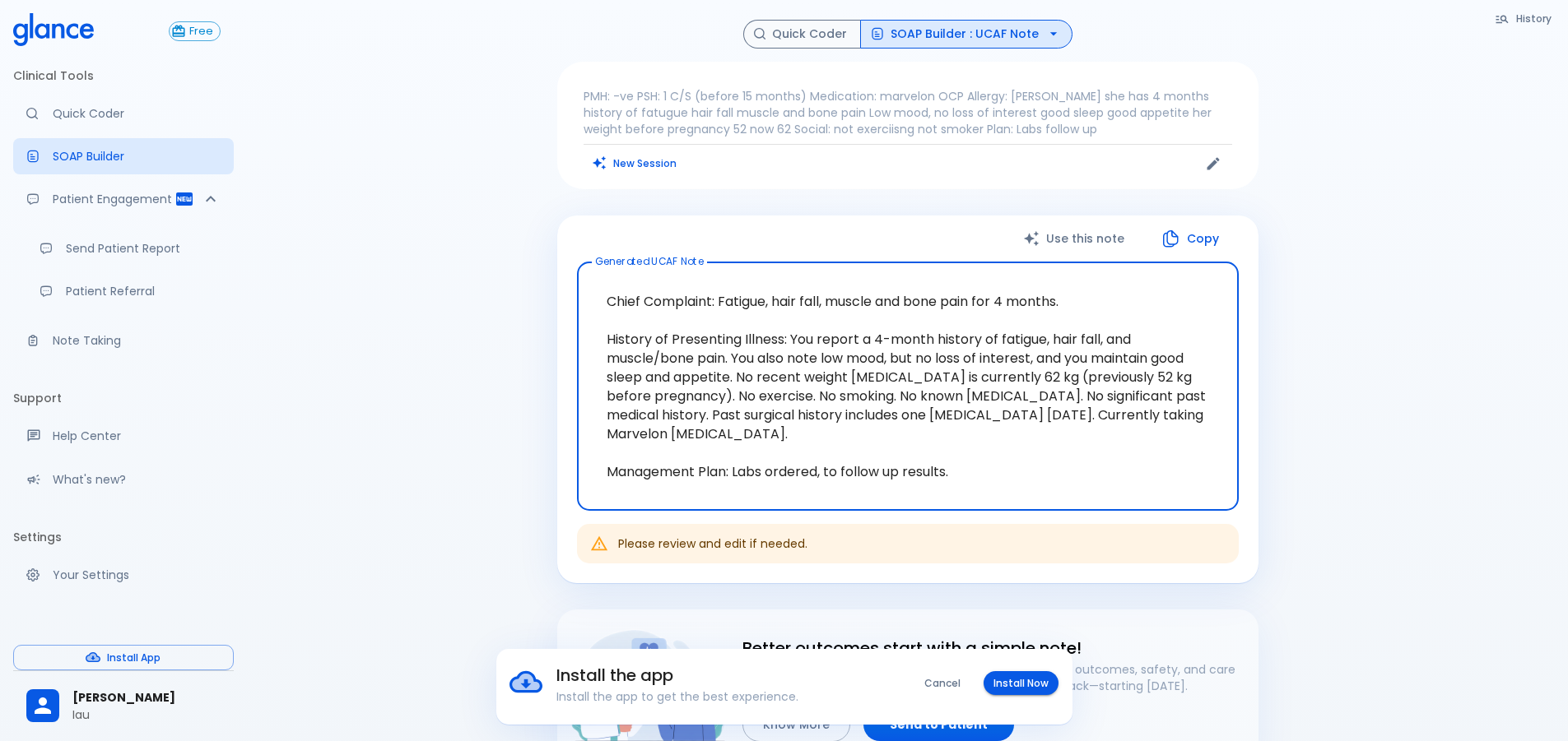
click at [1035, 474] on textarea "Chief Complaint: Fatigue, hair fall, muscle and bone pain for 4 months. History…" at bounding box center [908, 386] width 639 height 222
drag, startPoint x: 1124, startPoint y: 390, endPoint x: 1088, endPoint y: 519, distance: 133.9
click at [1098, 542] on div "Use this note Copy Generated UCAF Note Chief Complaint: Fatigue, hair fall, mus…" at bounding box center [908, 399] width 701 height 369
click at [818, 342] on textarea "Chief Complaint: Fatigue, hair fall, muscle and bone pain for 4 months. History…" at bounding box center [908, 386] width 639 height 222
click at [920, 36] on button "SOAP Builder : UCAF Note" at bounding box center [965, 34] width 212 height 29
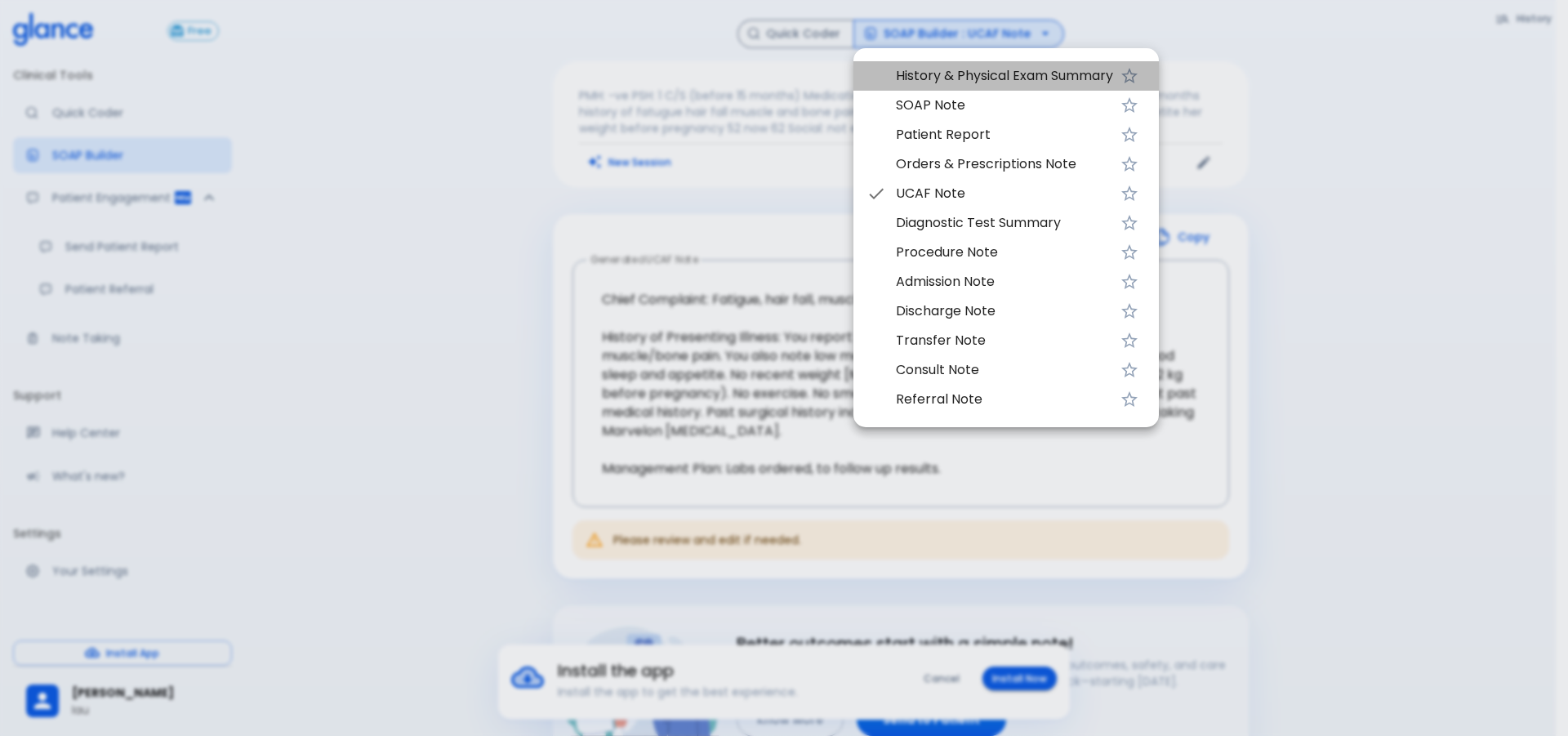
click at [961, 81] on span "History & Physical Exam Summary" at bounding box center [1004, 76] width 218 height 20
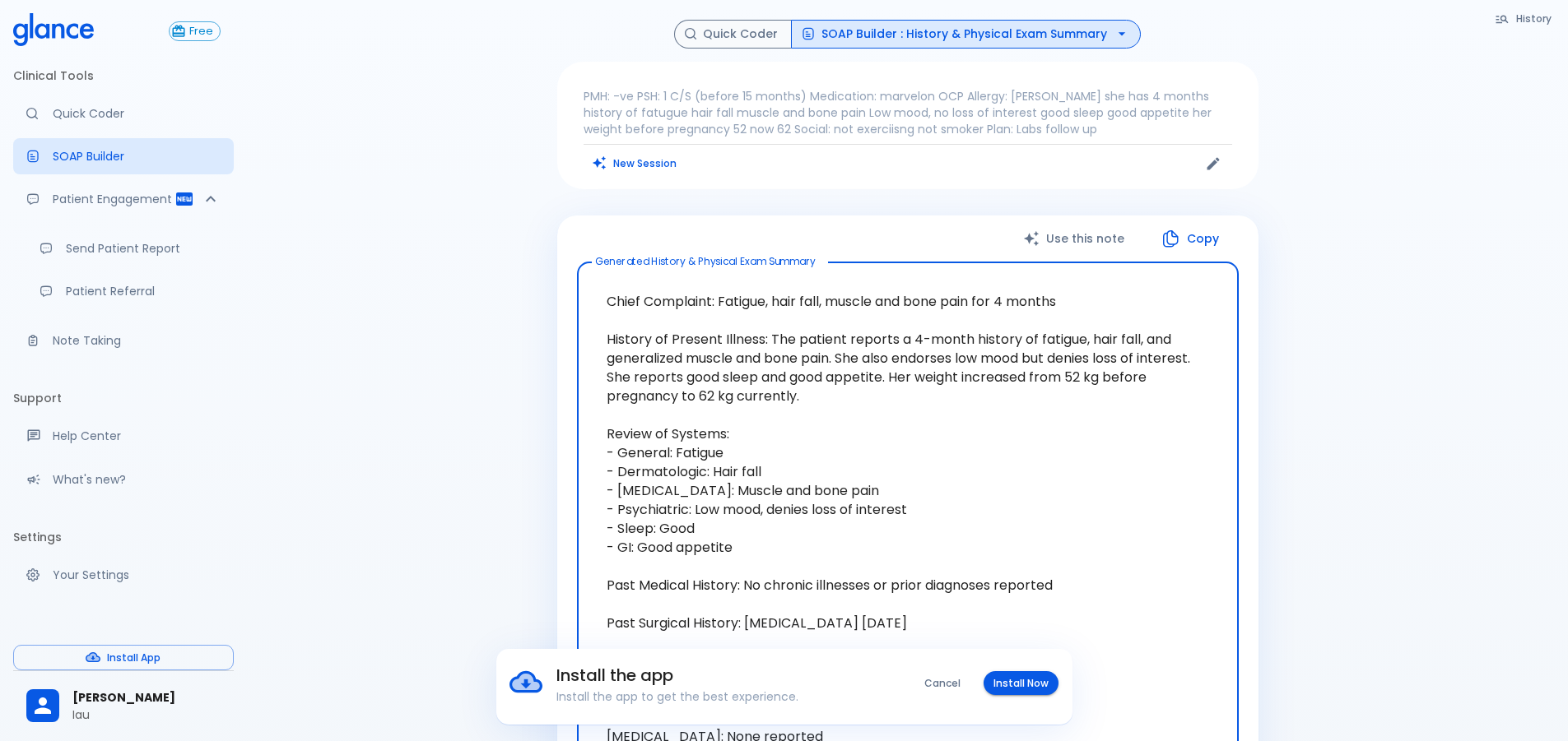
click at [845, 347] on textarea "Chief Complaint: Fatigue, hair fall, muscle and bone pain for 4 months History …" at bounding box center [908, 538] width 639 height 525
click at [913, 575] on textarea "Chief Complaint: Fatigue, hair fall, muscle and bone pain for 4 months History …" at bounding box center [908, 538] width 639 height 525
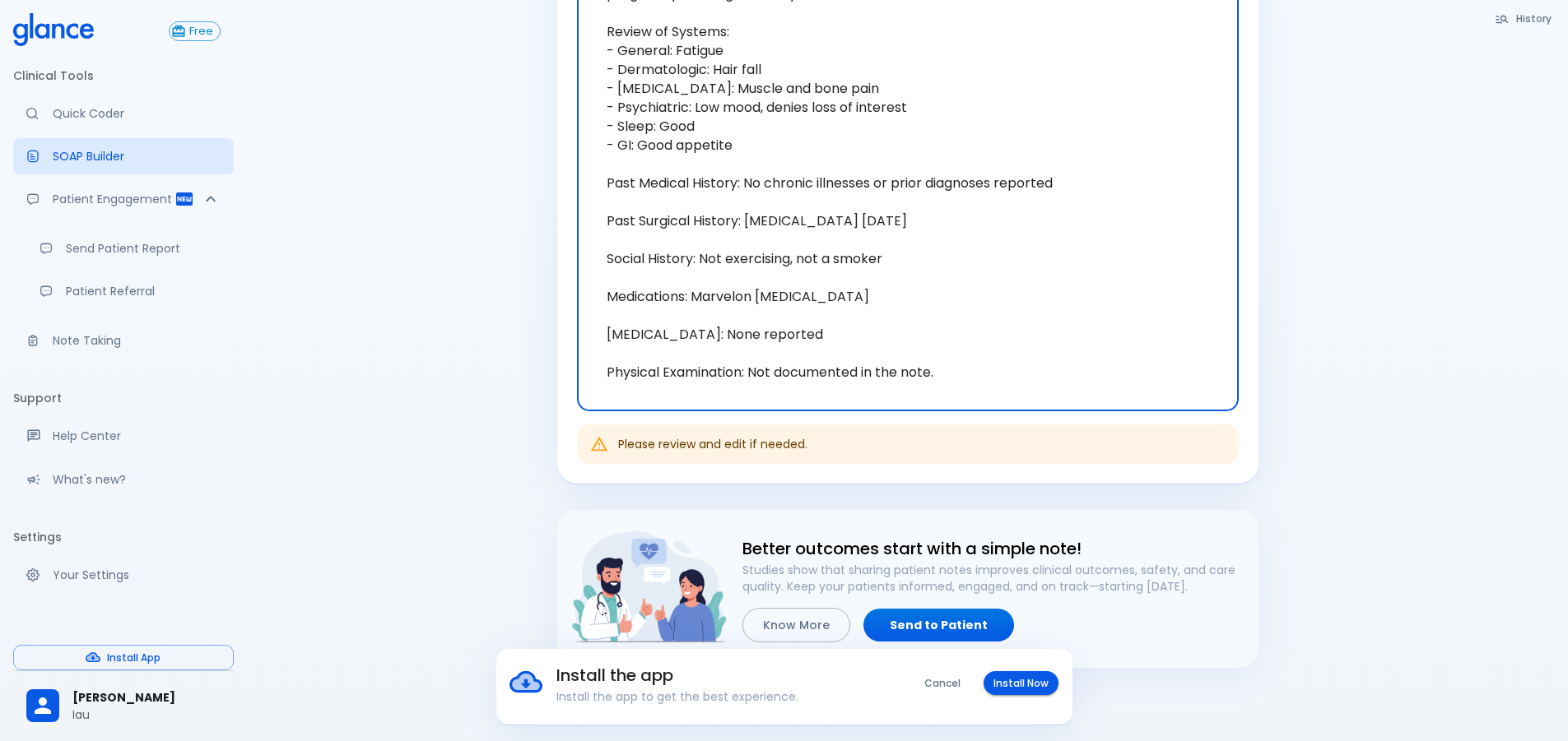
scroll to position [480, 0]
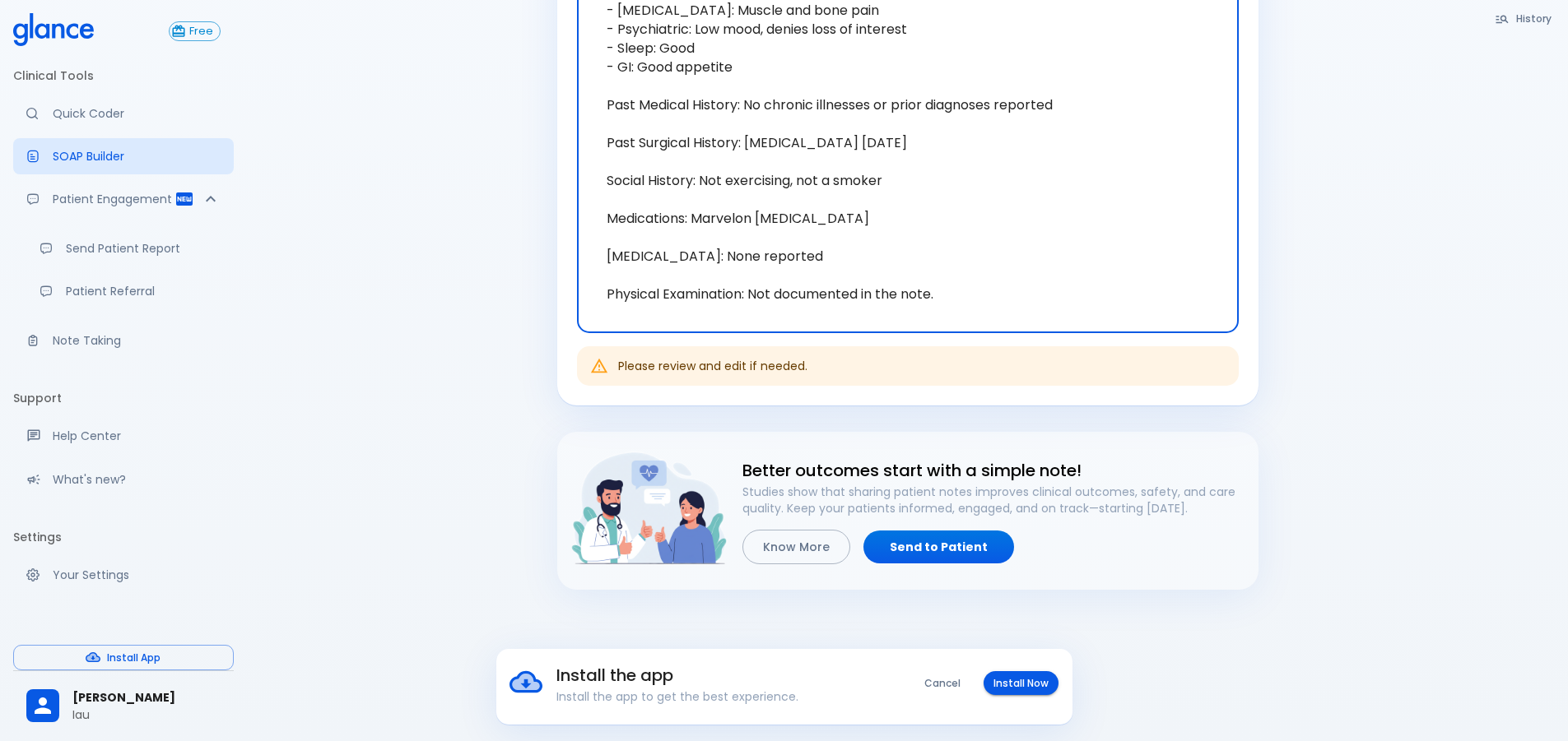
drag, startPoint x: 829, startPoint y: 500, endPoint x: 878, endPoint y: 180, distance: 323.7
click at [874, 182] on textarea "Chief Complaint: Fatigue, hair fall, muscle and bone pain for 4 months History …" at bounding box center [908, 57] width 639 height 525
click at [889, 173] on textarea "Chief Complaint: Fatigue, hair fall, muscle and bone pain for 4 months History …" at bounding box center [908, 57] width 639 height 525
click at [815, 163] on textarea "Chief Complaint: Fatigue, hair fall, muscle and bone pain for 4 months History …" at bounding box center [908, 57] width 639 height 525
click at [860, 193] on textarea "Chief Complaint: Fatigue, hair fall, muscle and bone pain for 4 months History …" at bounding box center [908, 57] width 639 height 525
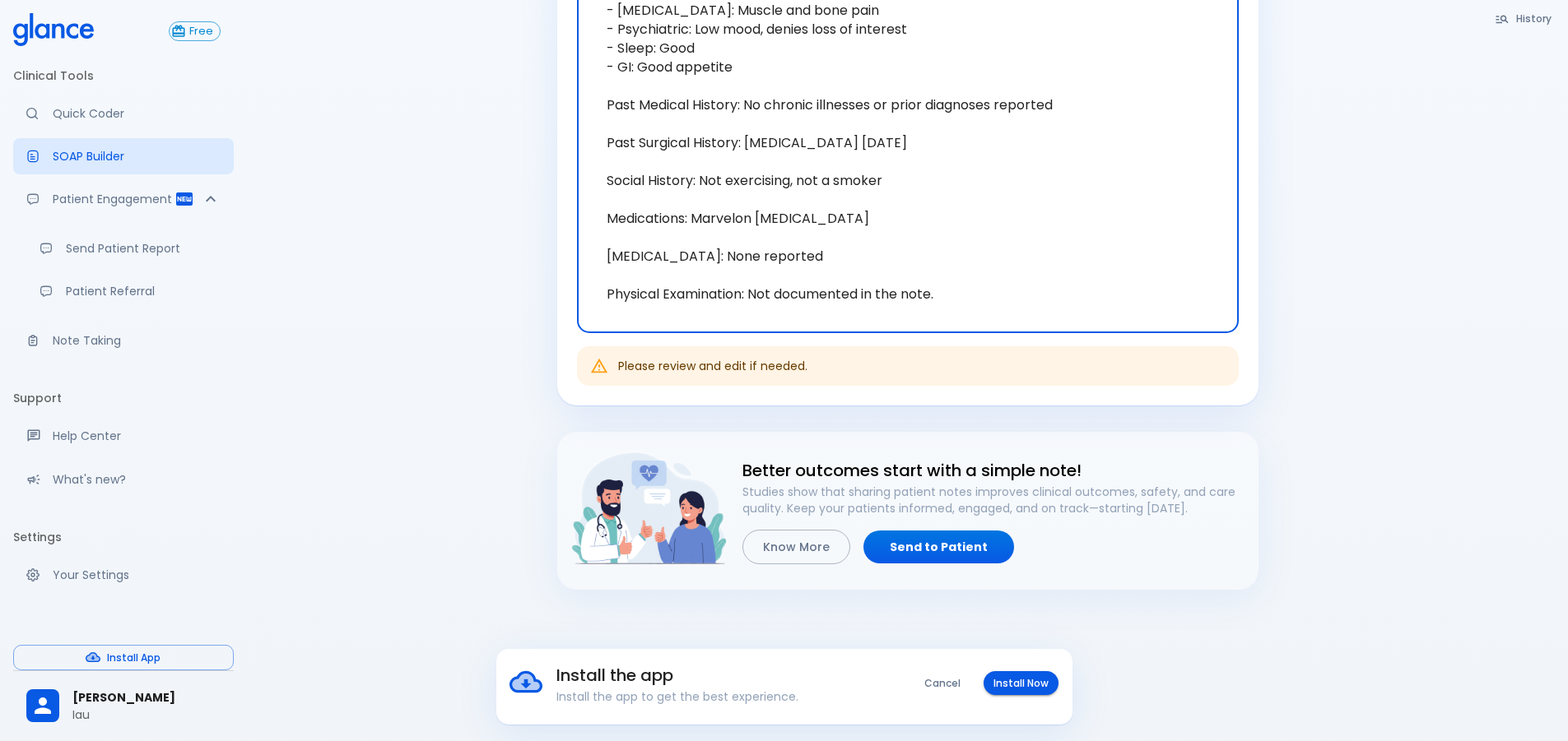
drag, startPoint x: 840, startPoint y: 263, endPoint x: 840, endPoint y: 250, distance: 13.0
click at [838, 252] on textarea "Chief Complaint: Fatigue, hair fall, muscle and bone pain for 4 months History …" at bounding box center [908, 57] width 639 height 525
drag, startPoint x: 841, startPoint y: 248, endPoint x: 845, endPoint y: 528, distance: 280.0
click at [846, 537] on div "Use this note Copy Generated History & Physical Exam Summary Chief Complaint: F…" at bounding box center [908, 162] width 701 height 855
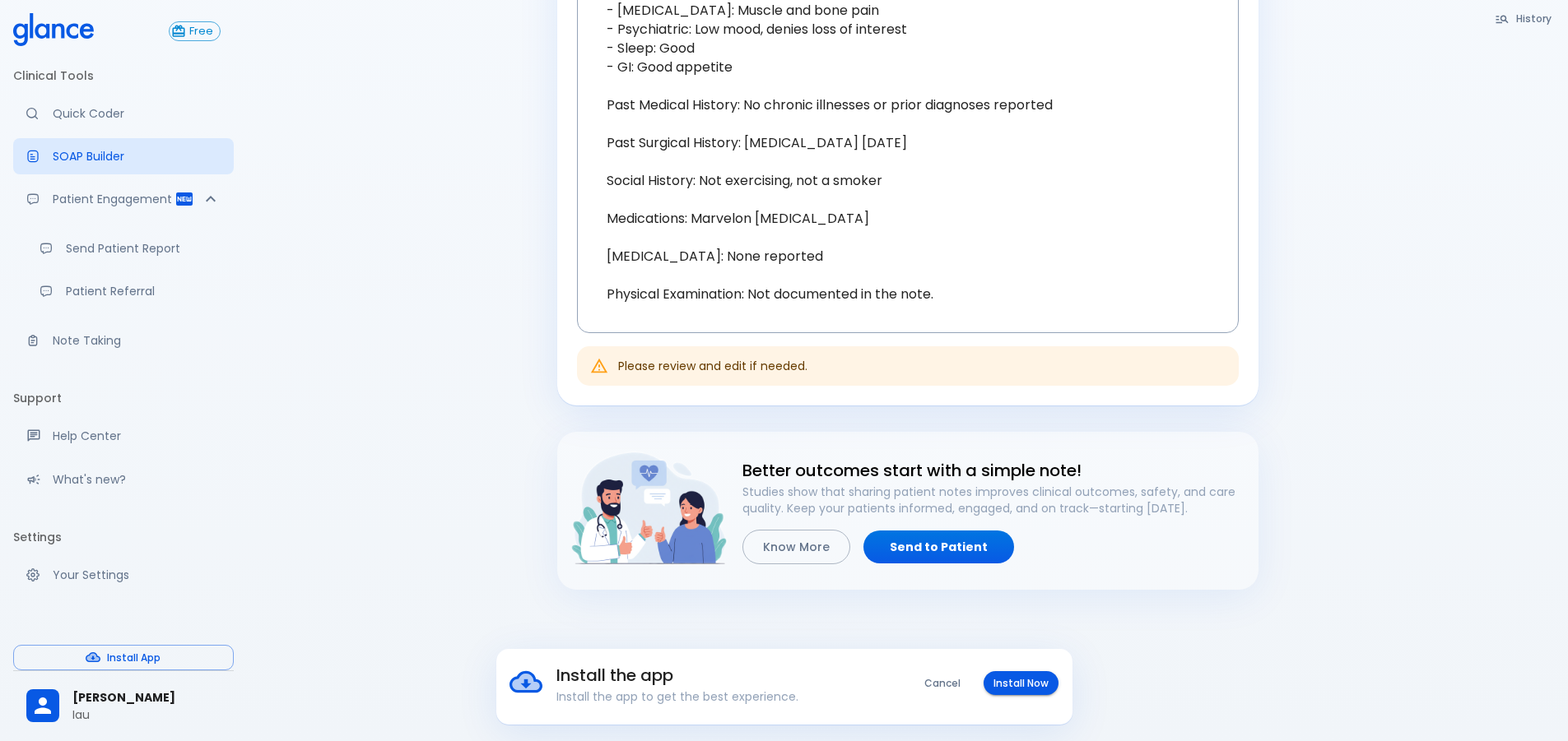
click at [1363, 324] on div "History Quick Coder SOAP Builder : History & Physical Exam Summary PMH: -ve PSH…" at bounding box center [908, 130] width 1321 height 1222
click at [688, 362] on div "Please review and edit if needed." at bounding box center [712, 367] width 189 height 30
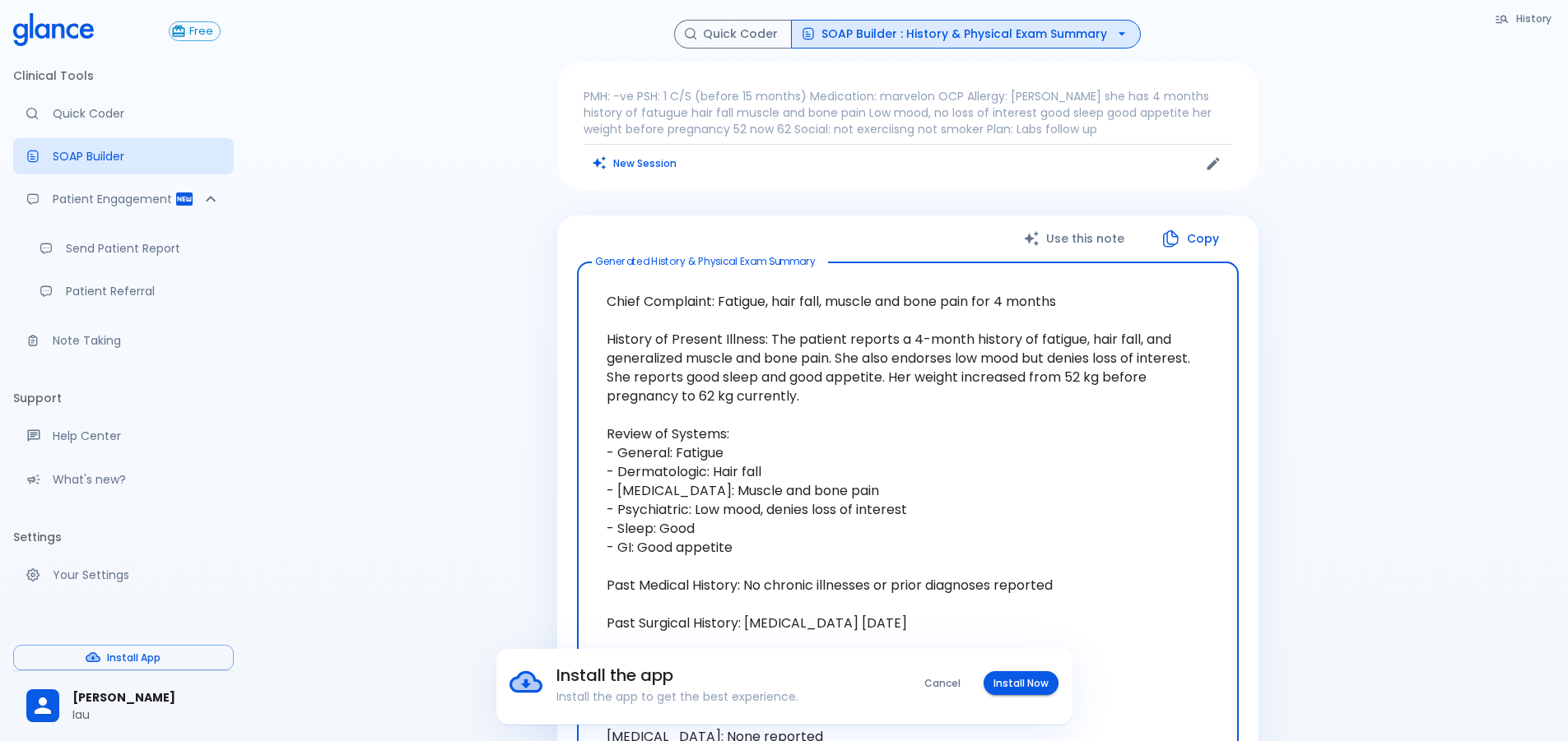
drag, startPoint x: 619, startPoint y: 307, endPoint x: 625, endPoint y: 374, distance: 67.3
click at [623, 379] on textarea "Chief Complaint: Fatigue, hair fall, muscle and bone pain for 4 months History …" at bounding box center [908, 538] width 639 height 525
click at [764, 28] on button "Quick Coder" at bounding box center [733, 34] width 118 height 29
